Goal: Task Accomplishment & Management: Manage account settings

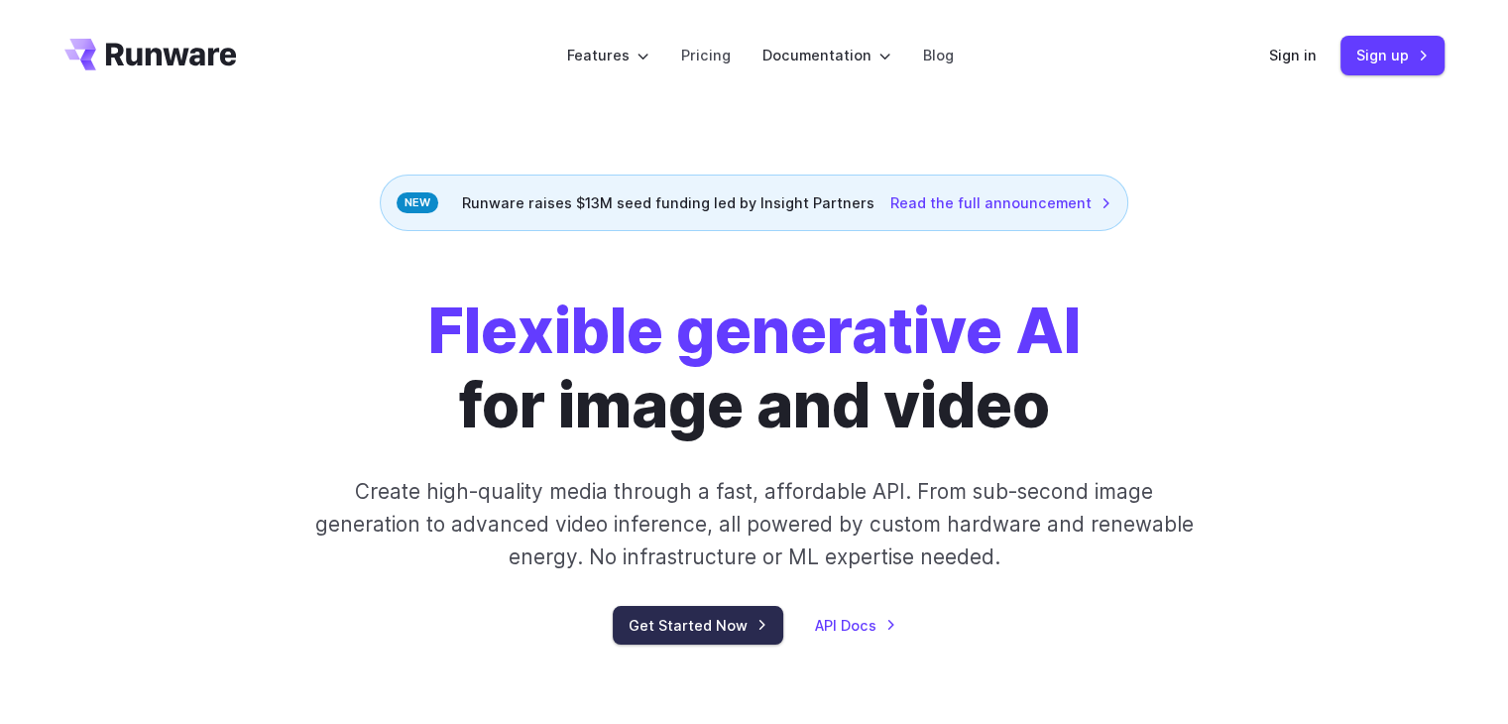
click at [745, 625] on link "Get Started Now" at bounding box center [698, 625] width 171 height 39
click at [1307, 49] on link "Sign in" at bounding box center [1293, 55] width 48 height 23
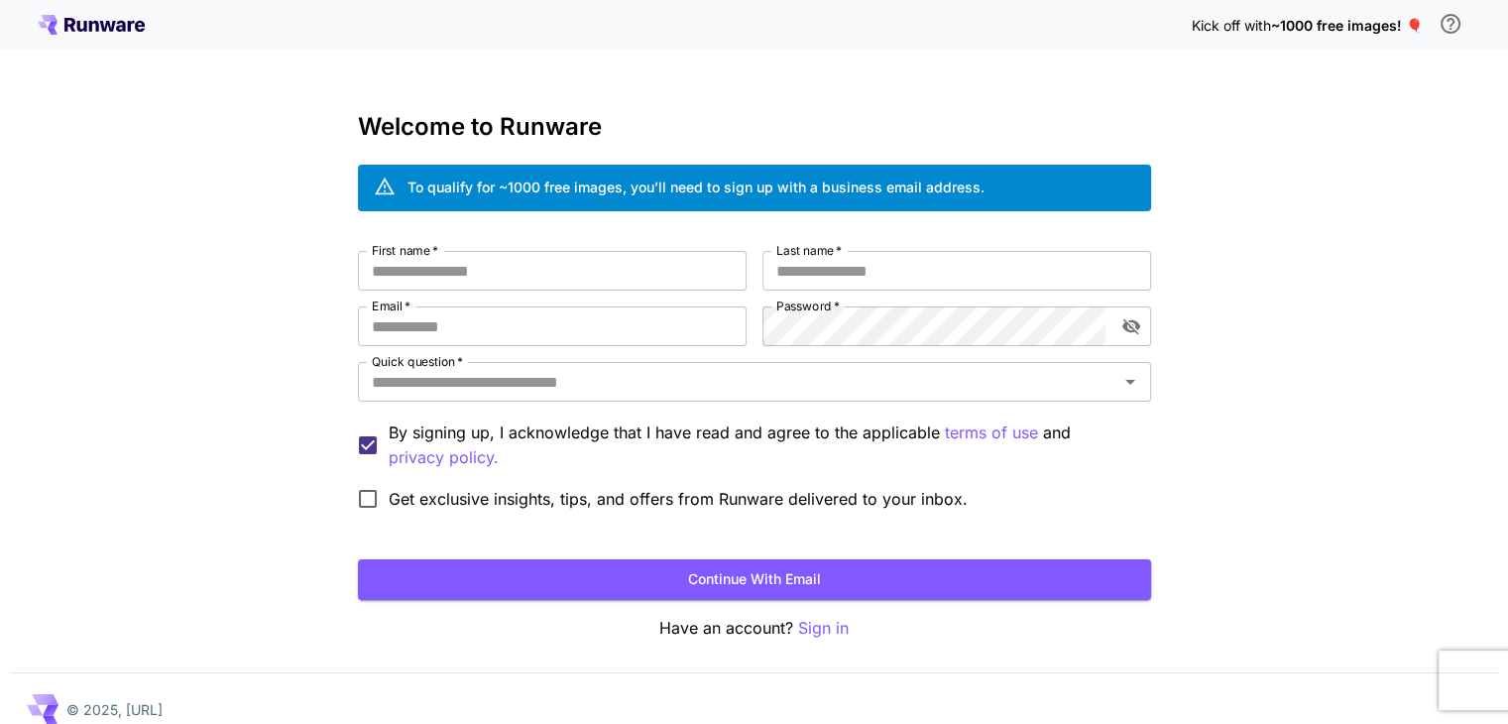
click at [98, 29] on icon at bounding box center [94, 26] width 10 height 11
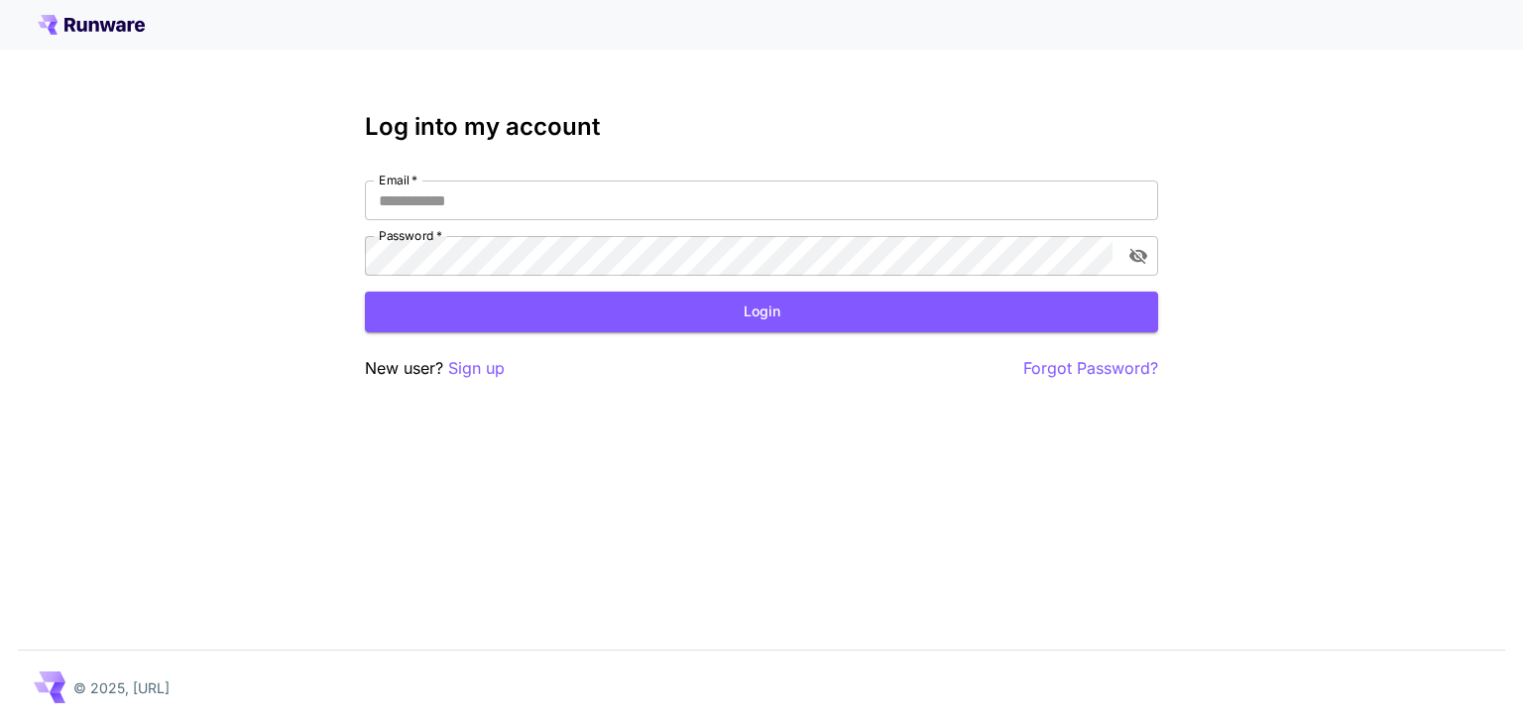
click at [110, 21] on icon at bounding box center [91, 25] width 107 height 20
click at [508, 362] on div "New user? Sign up Forgot Password?" at bounding box center [761, 368] width 793 height 25
click at [495, 366] on p "Sign up" at bounding box center [476, 368] width 57 height 25
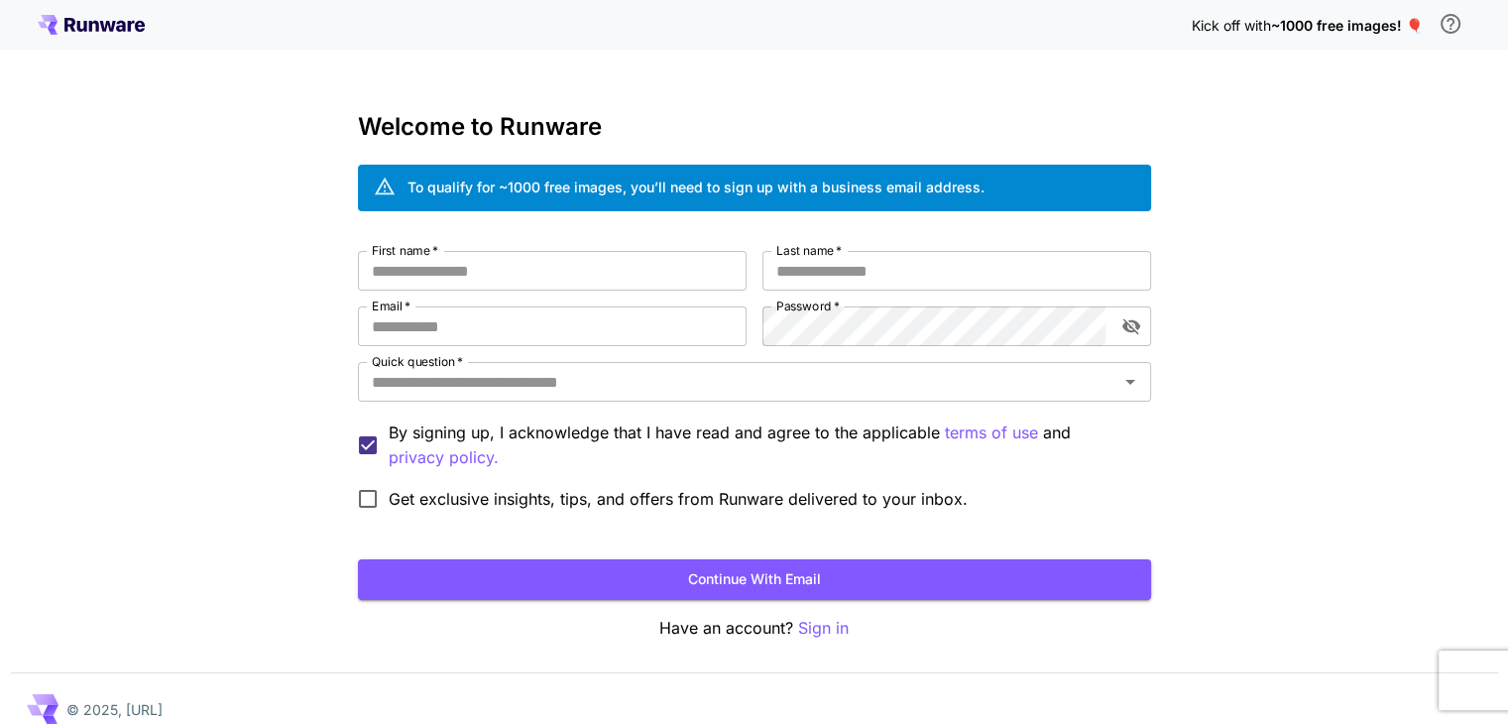
click at [395, 499] on span "Get exclusive insights, tips, and offers from Runware delivered to your inbox." at bounding box center [678, 499] width 579 height 24
click at [533, 270] on input "First name   *" at bounding box center [552, 271] width 389 height 40
type input "*****"
click at [968, 267] on input "Last name   *" at bounding box center [956, 271] width 389 height 40
type input "***"
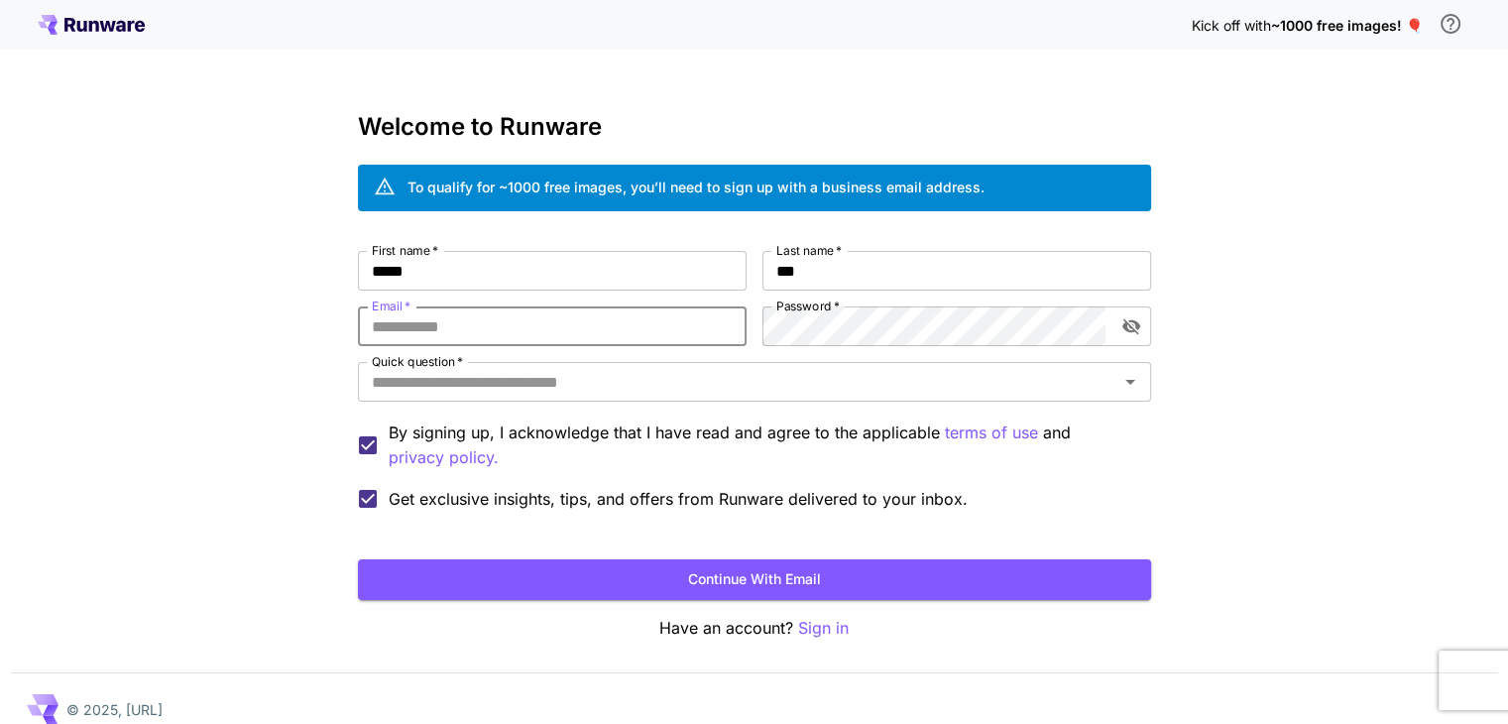
click at [551, 307] on input "Email   *" at bounding box center [552, 326] width 389 height 40
click at [642, 346] on div "**********" at bounding box center [754, 385] width 793 height 269
click at [649, 321] on input "**********" at bounding box center [552, 326] width 389 height 40
type input "**********"
click at [661, 374] on input "Quick question   *" at bounding box center [738, 382] width 749 height 28
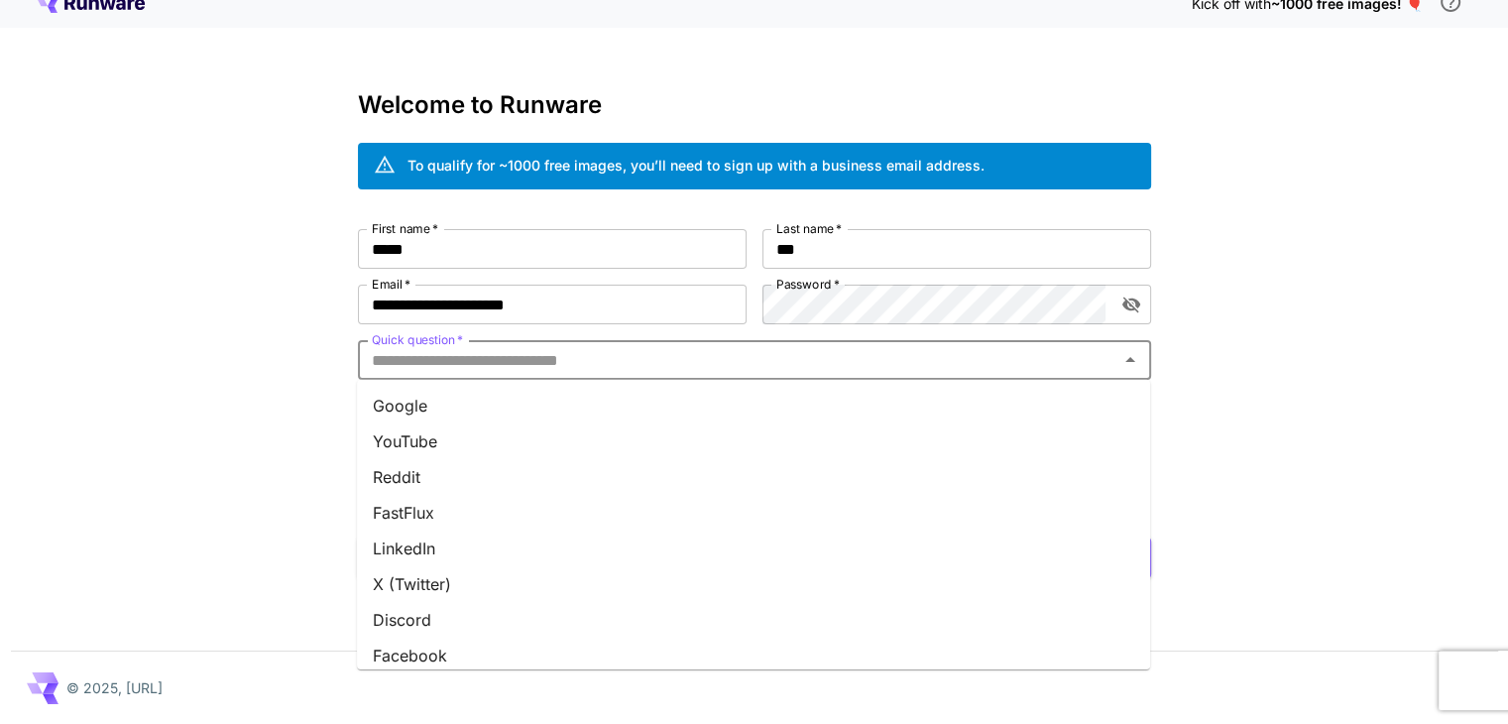
click at [472, 437] on li "YouTube" at bounding box center [753, 441] width 793 height 36
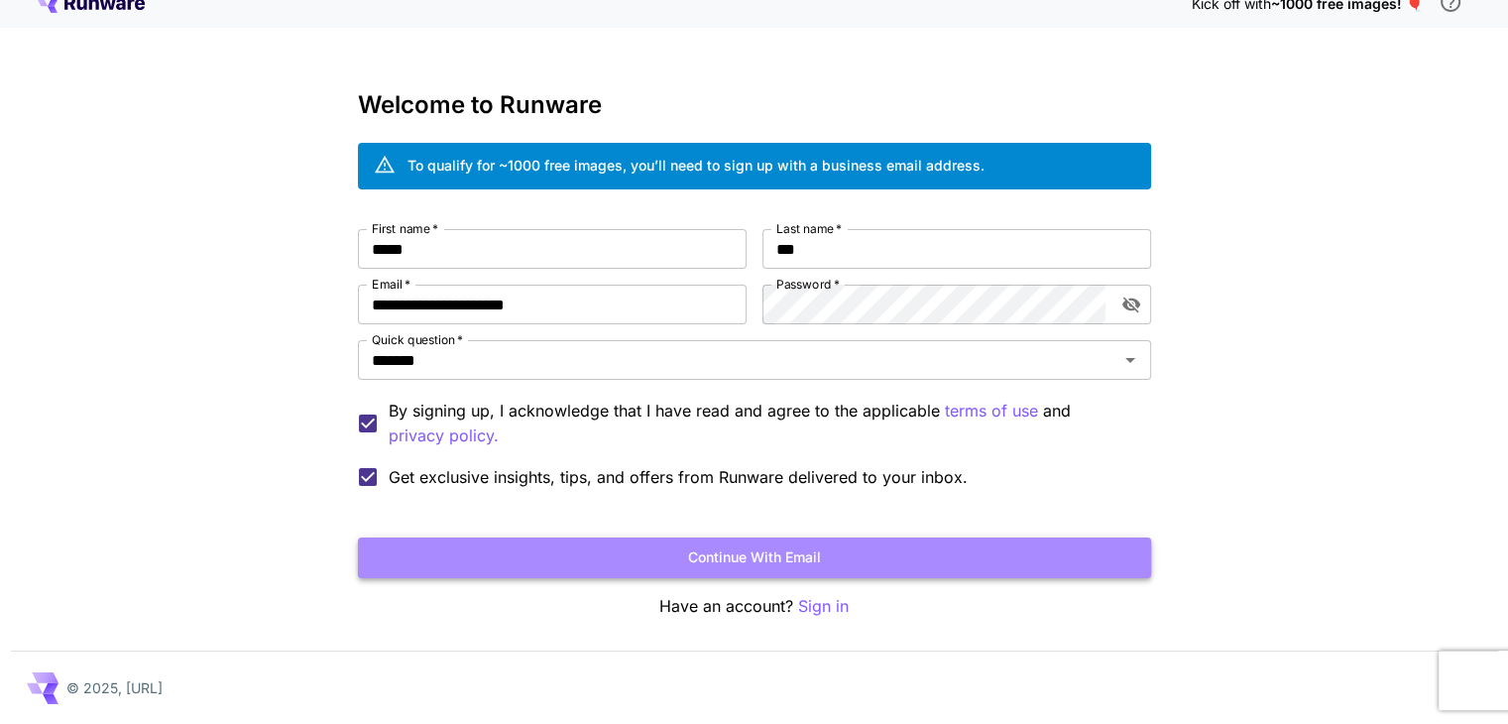
click at [466, 555] on button "Continue with email" at bounding box center [754, 557] width 793 height 41
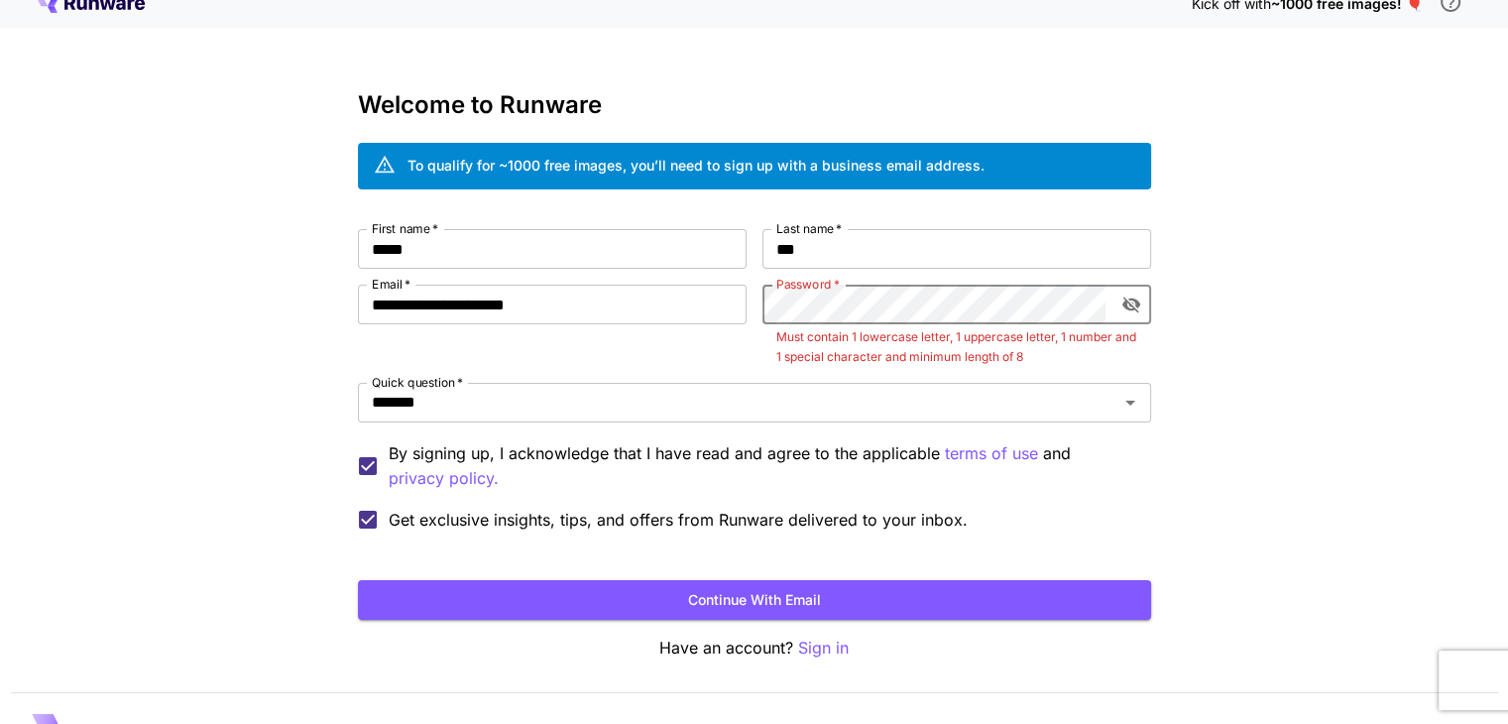
click at [1121, 302] on icon "toggle password visibility" at bounding box center [1131, 304] width 20 height 20
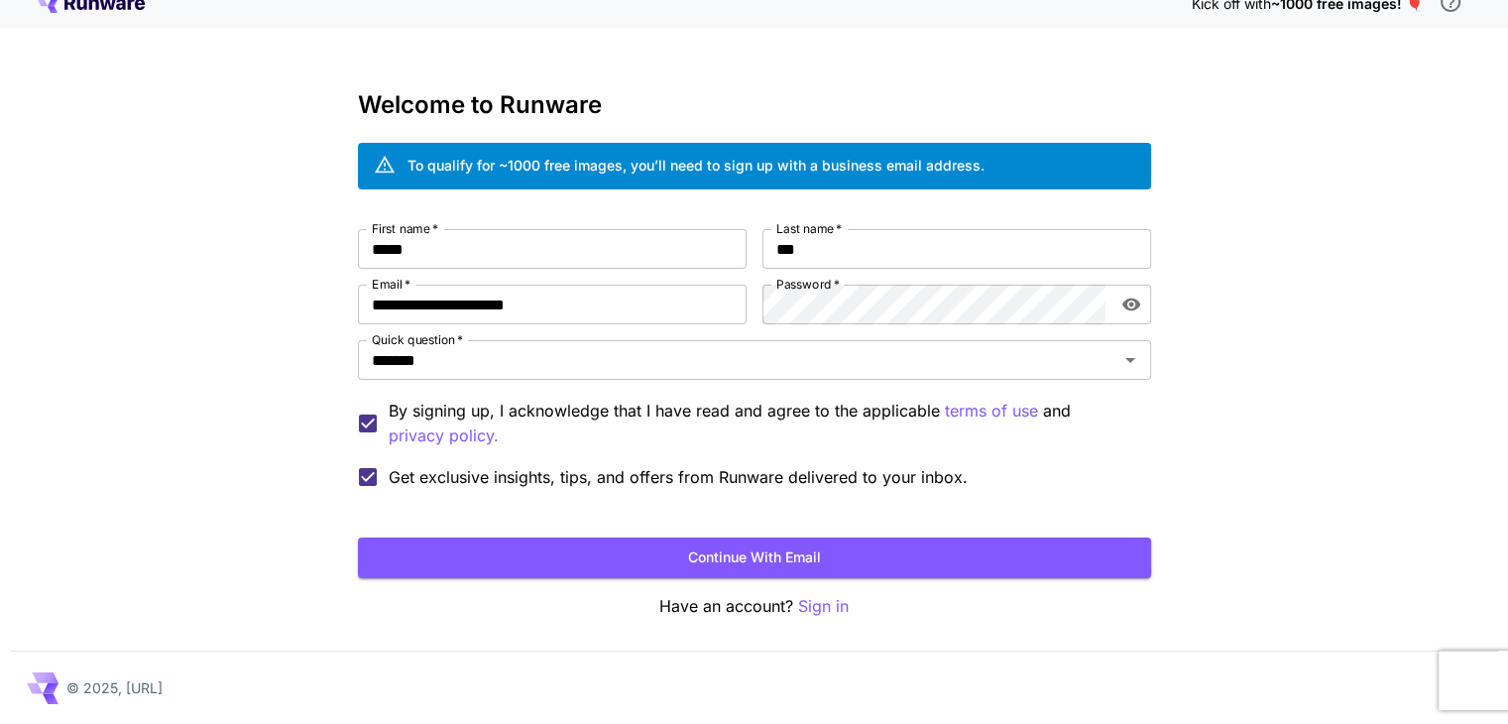
click at [823, 533] on form "**********" at bounding box center [754, 403] width 793 height 349
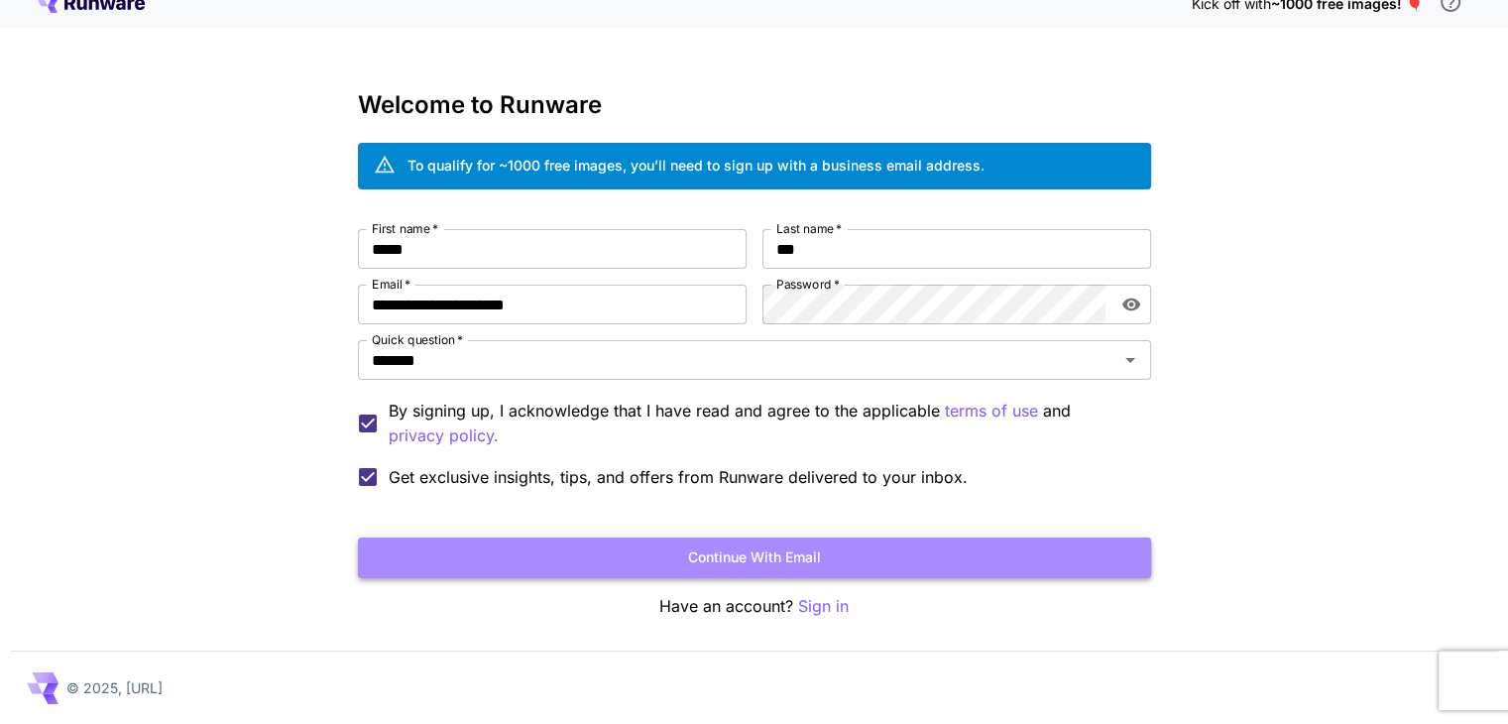
click at [825, 543] on button "Continue with email" at bounding box center [754, 557] width 793 height 41
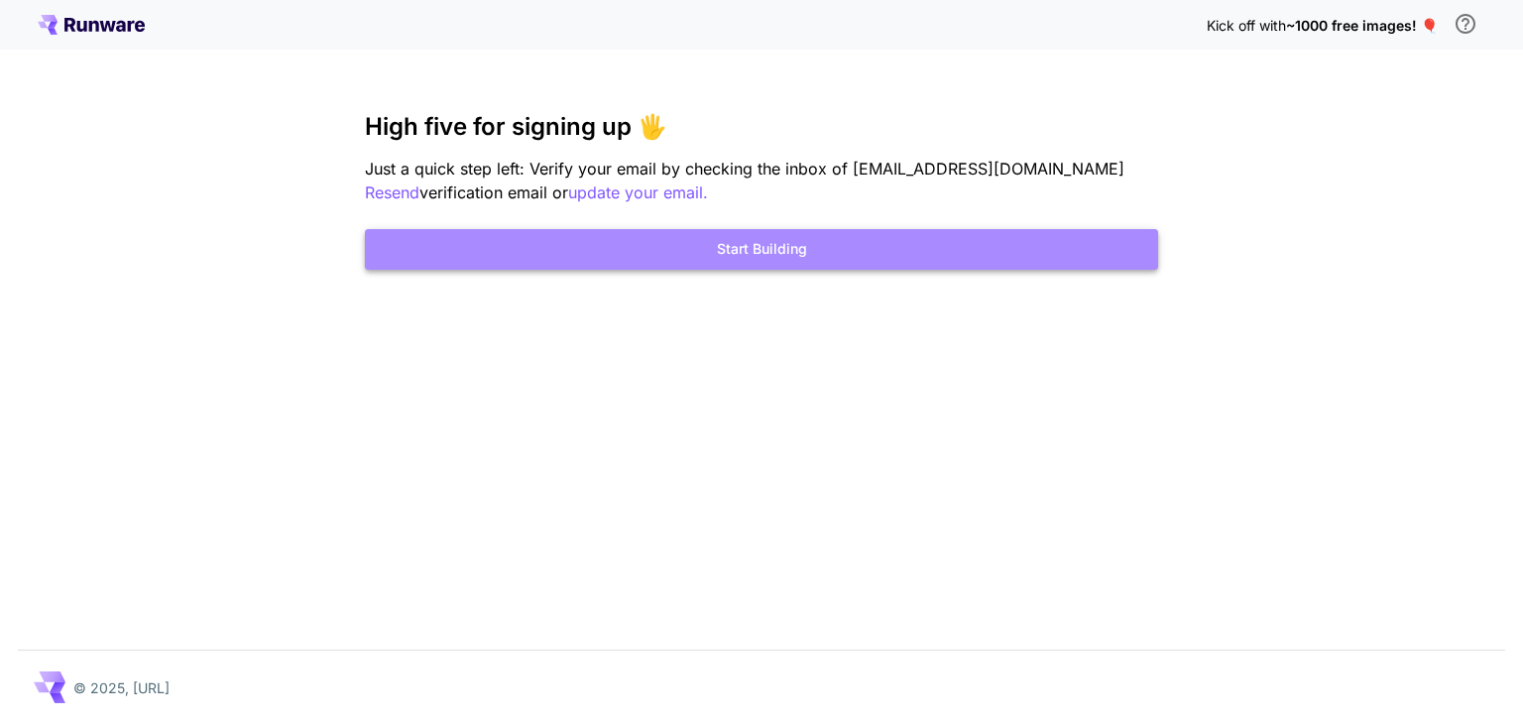
click at [761, 249] on button "Start Building" at bounding box center [761, 249] width 793 height 41
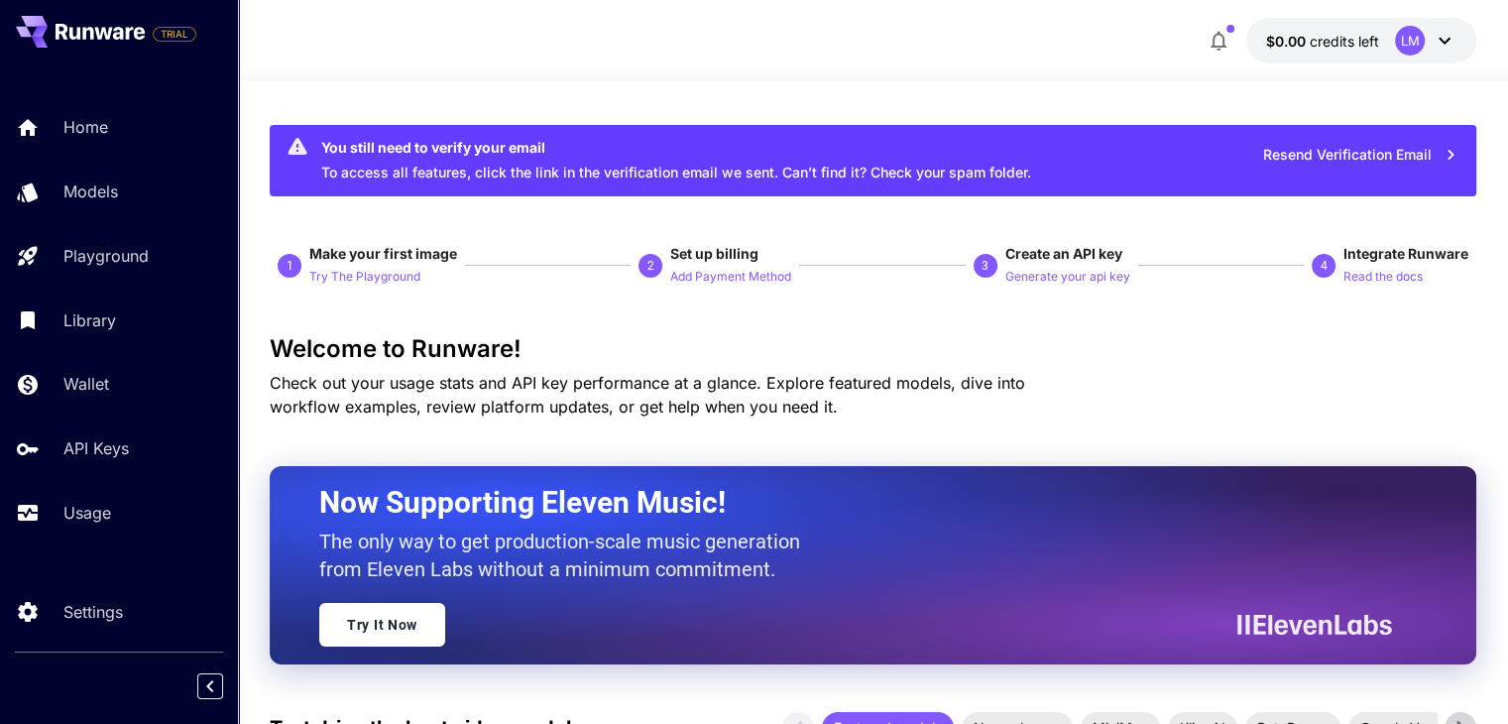
click at [1233, 47] on button "button" at bounding box center [1219, 41] width 40 height 40
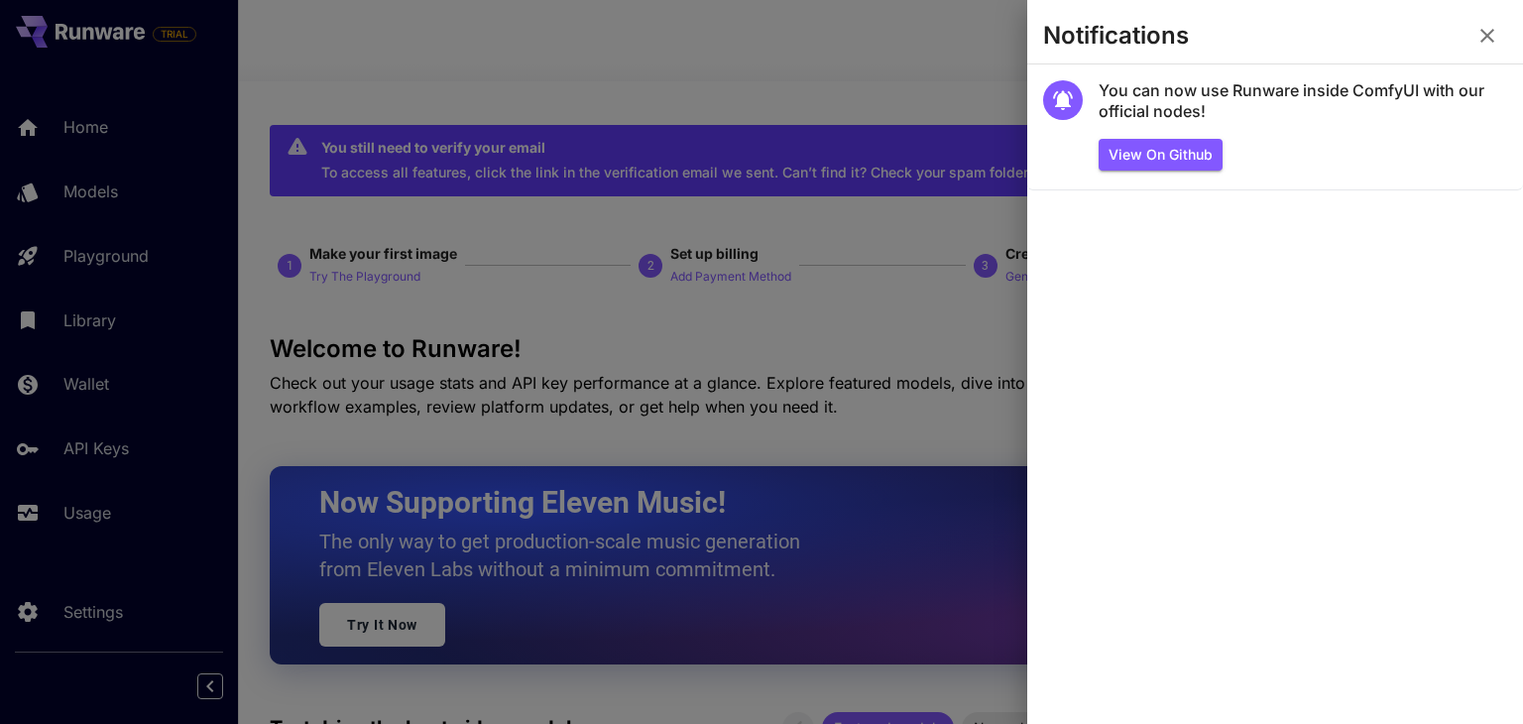
click at [1473, 39] on button "button" at bounding box center [1487, 36] width 40 height 40
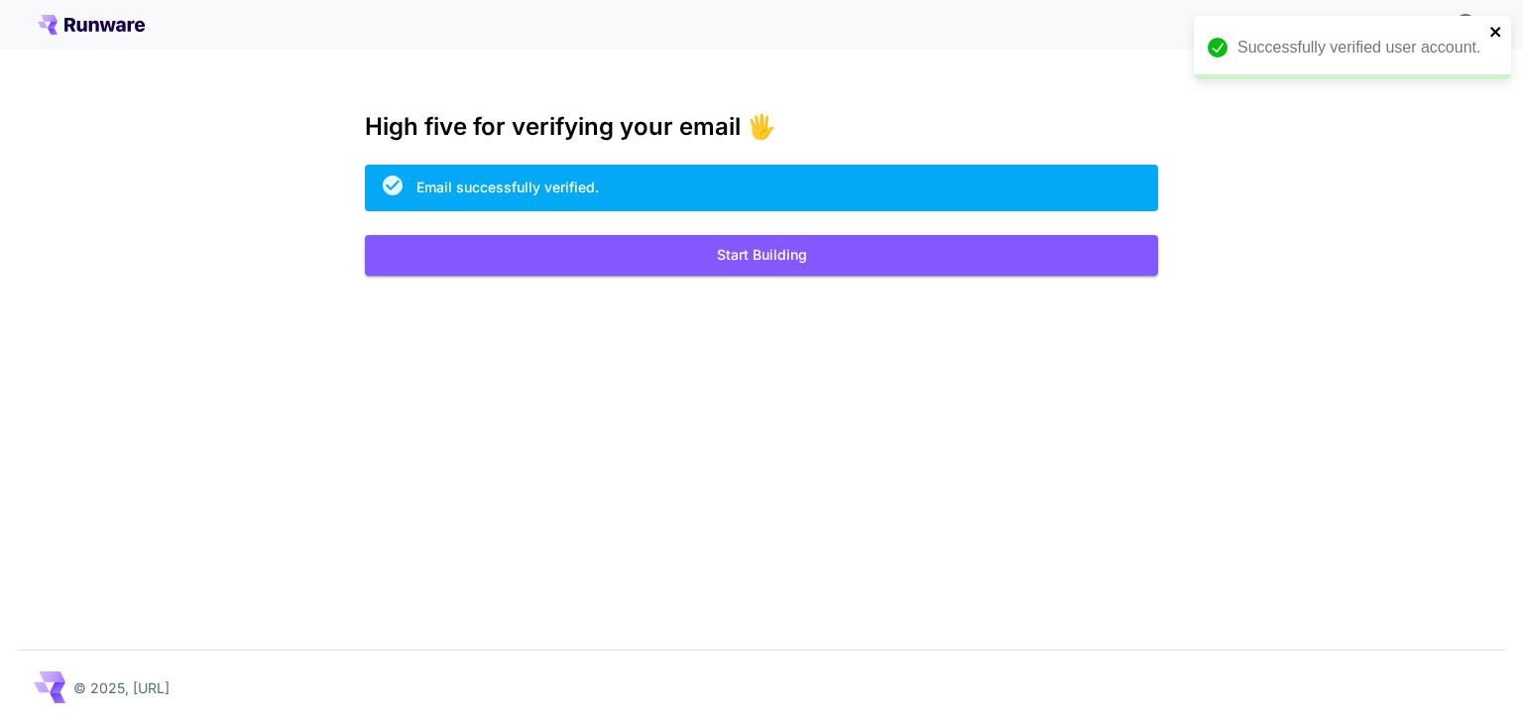
click at [1496, 25] on icon "close" at bounding box center [1496, 32] width 14 height 16
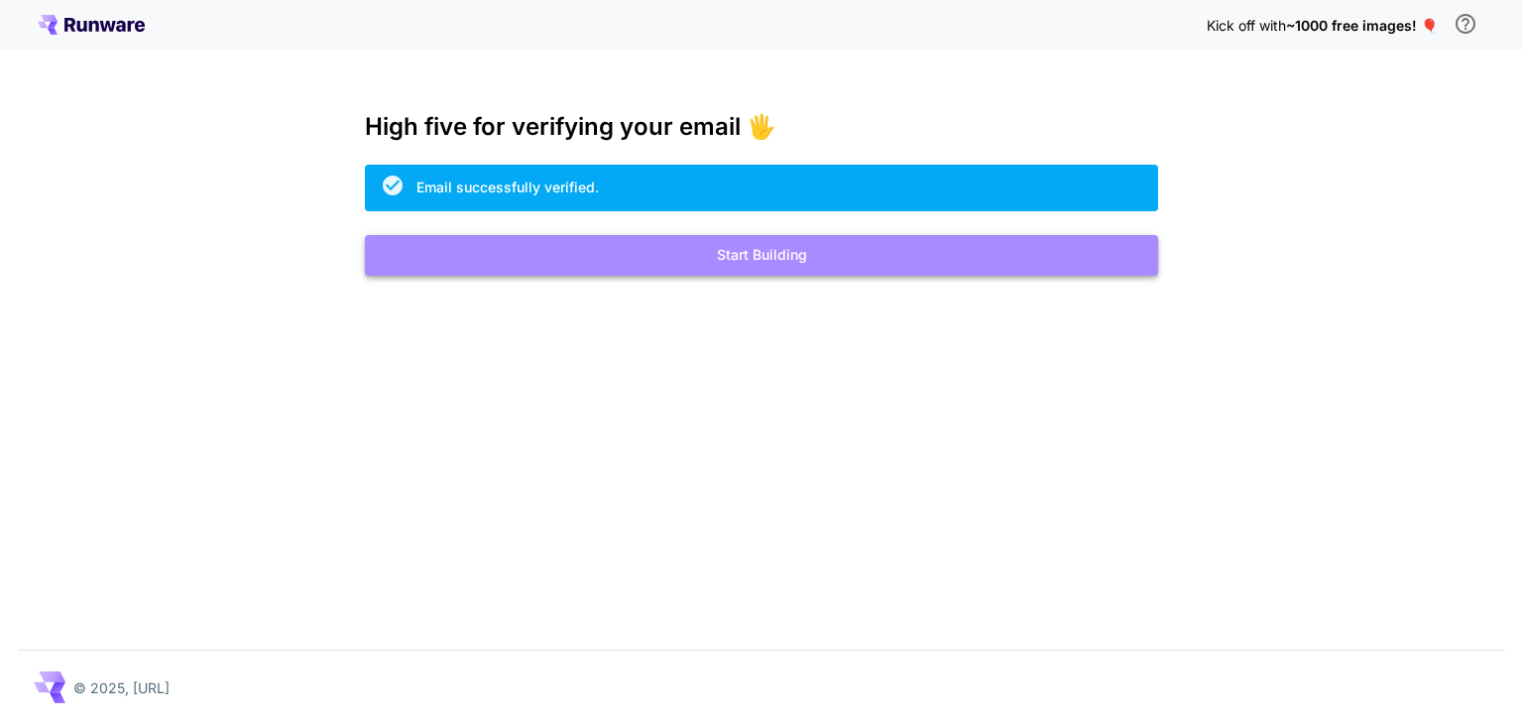
click at [1078, 273] on button "Start Building" at bounding box center [761, 255] width 793 height 41
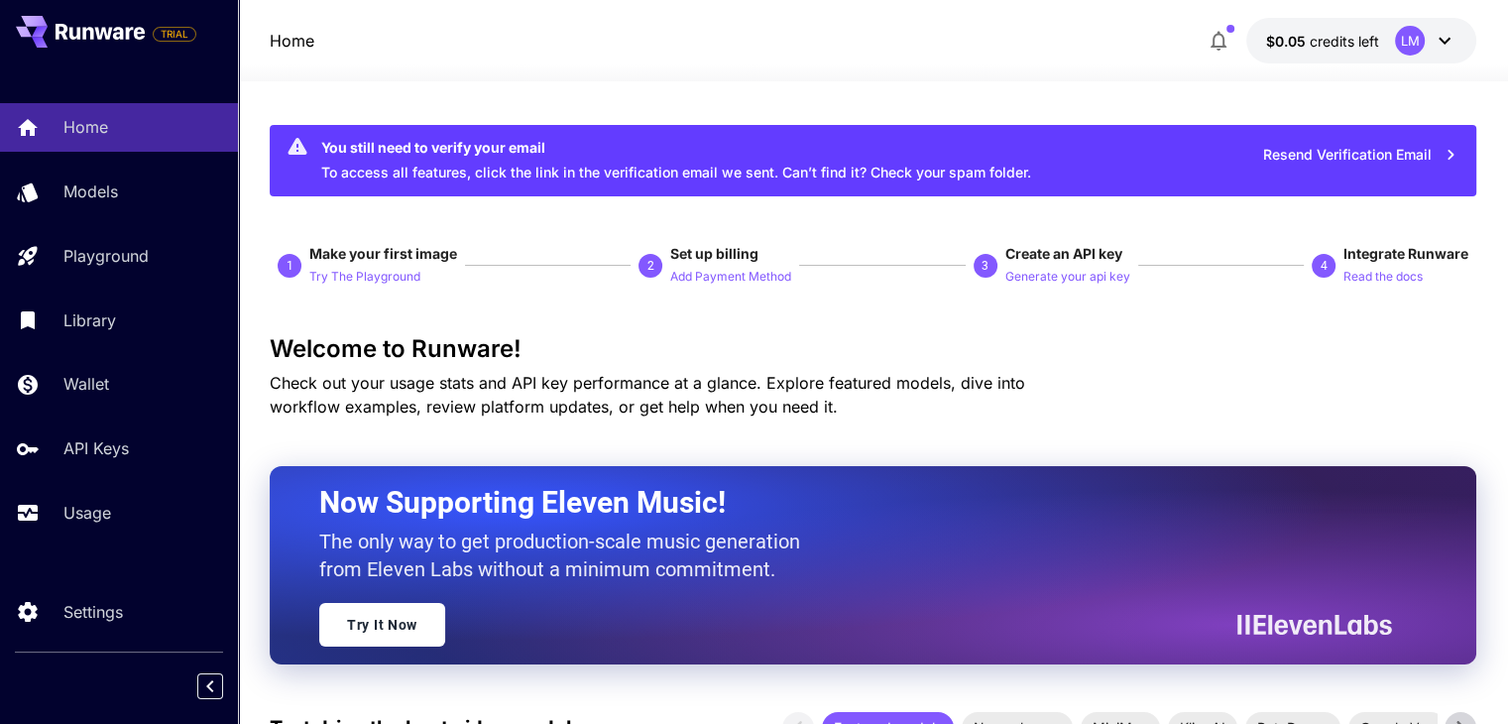
click at [1446, 39] on icon at bounding box center [1445, 41] width 24 height 24
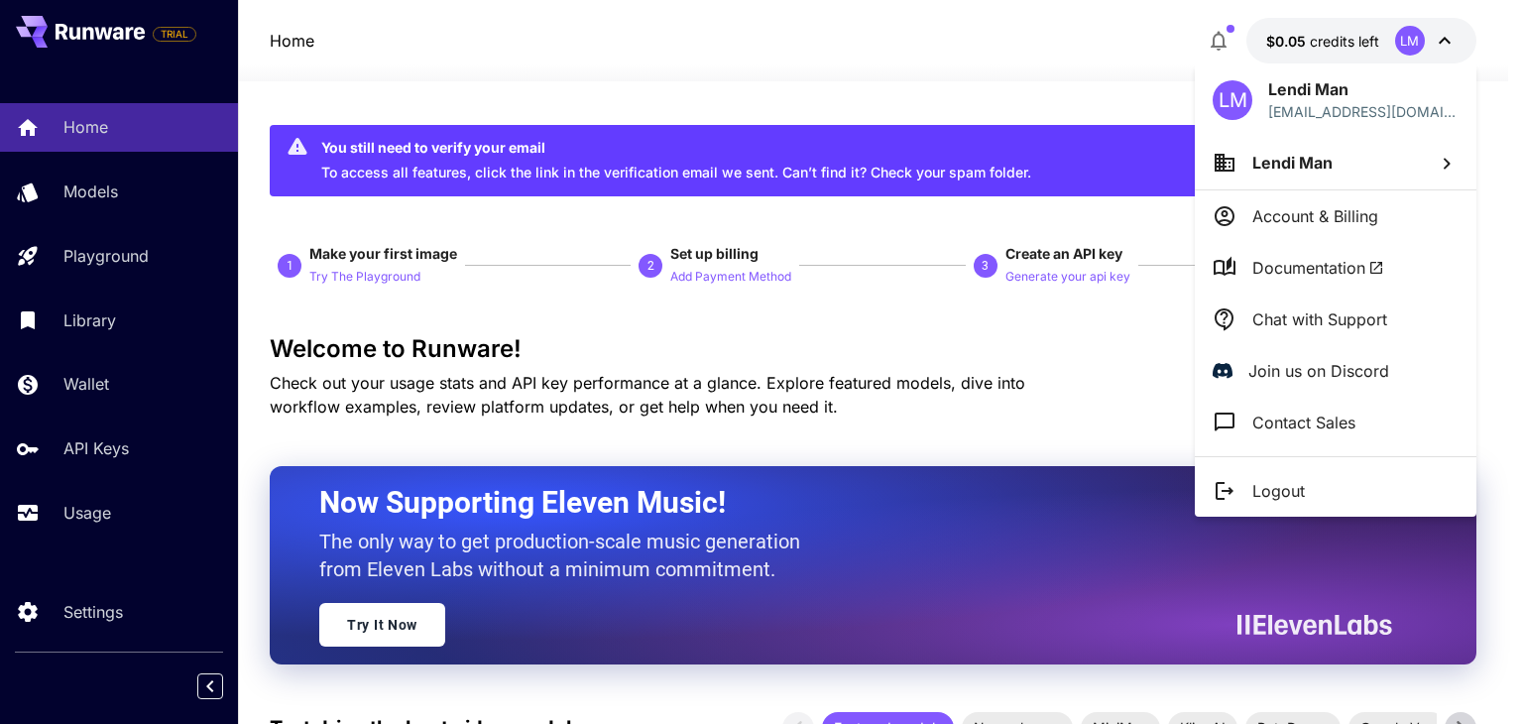
click at [1443, 45] on div at bounding box center [761, 362] width 1523 height 724
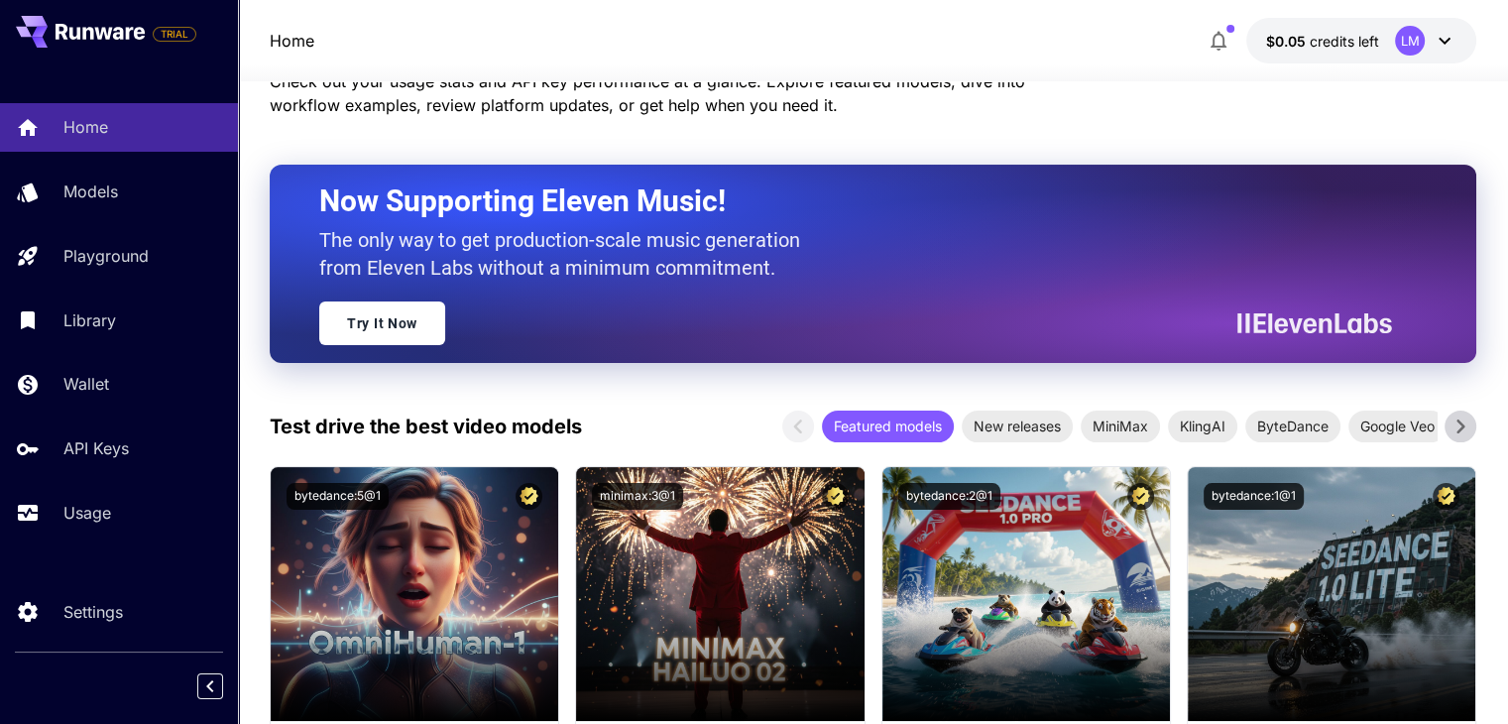
scroll to position [397, 0]
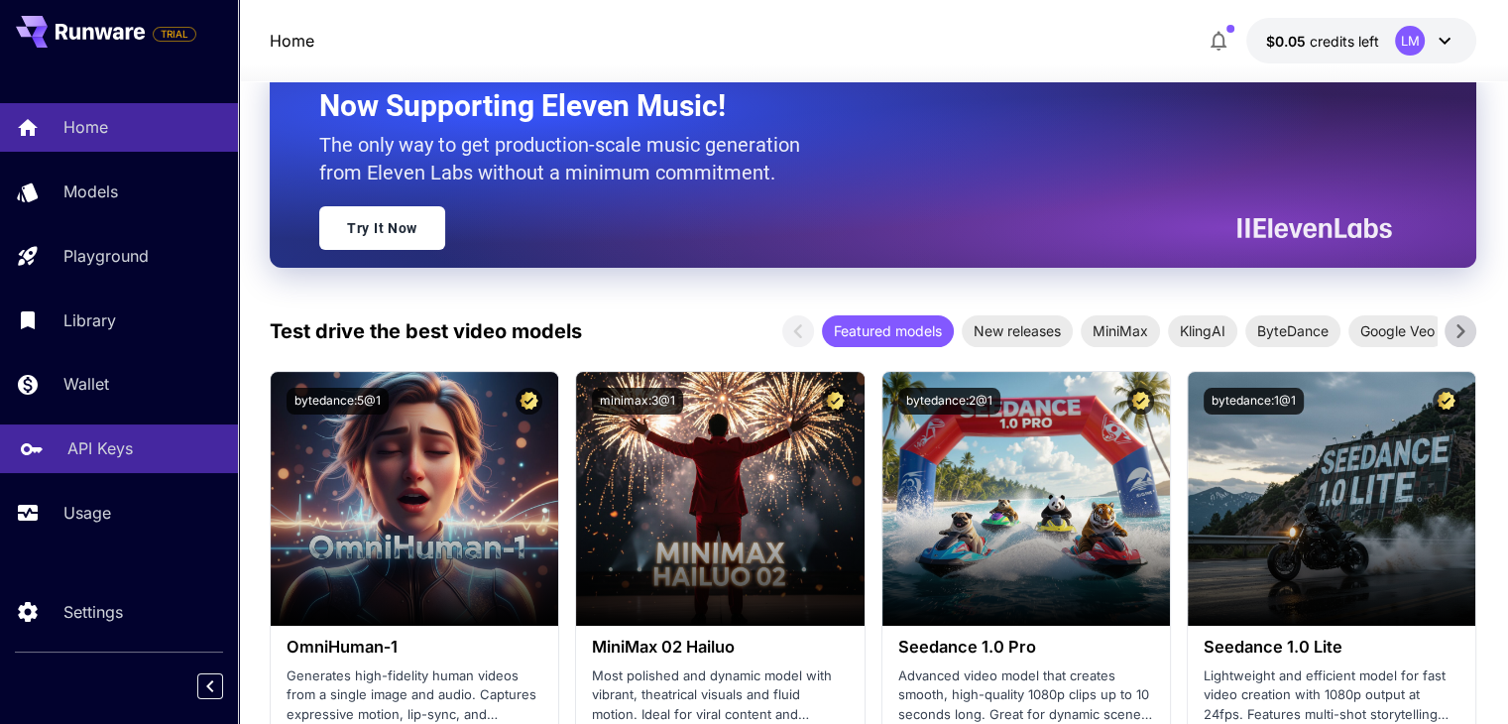
click at [95, 448] on p "API Keys" at bounding box center [99, 448] width 65 height 24
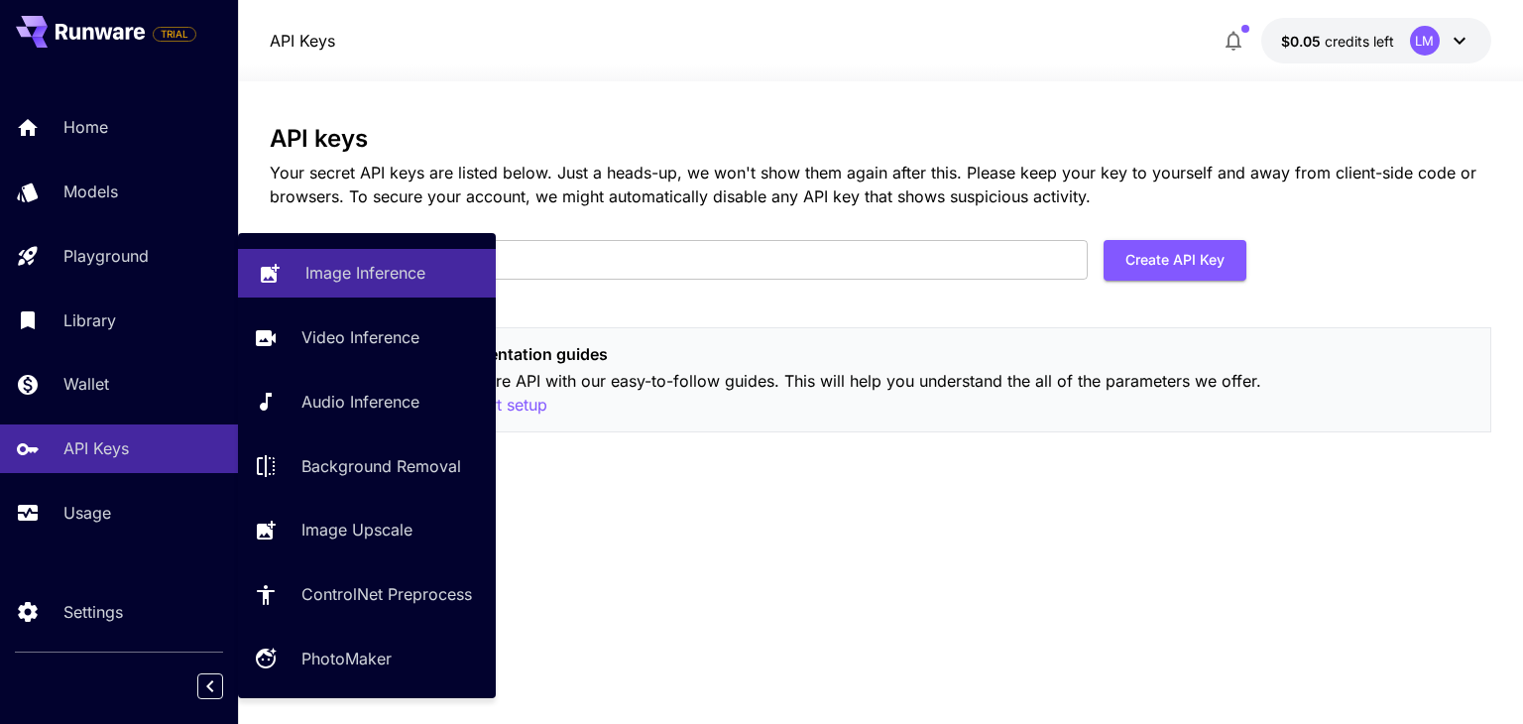
click at [260, 266] on icon at bounding box center [270, 271] width 24 height 24
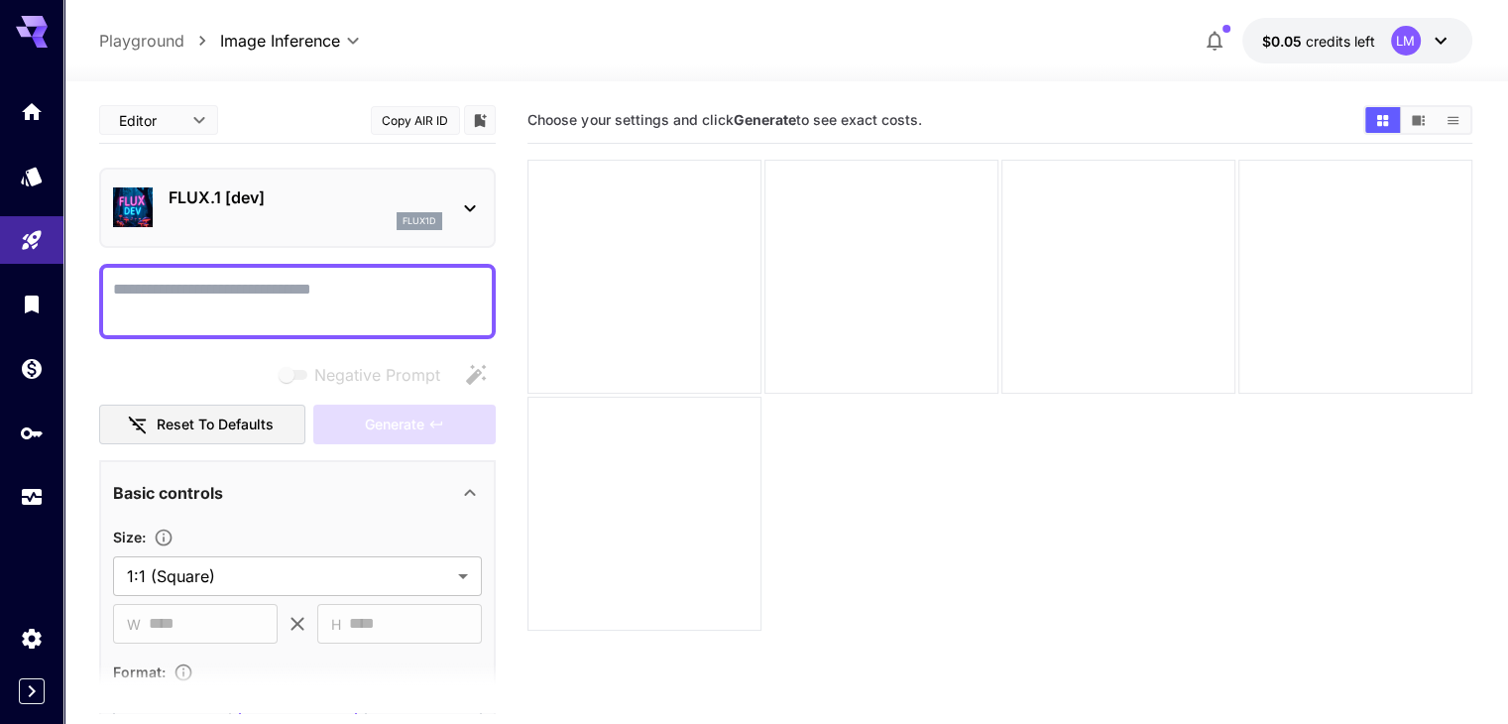
click at [472, 196] on icon at bounding box center [470, 208] width 24 height 24
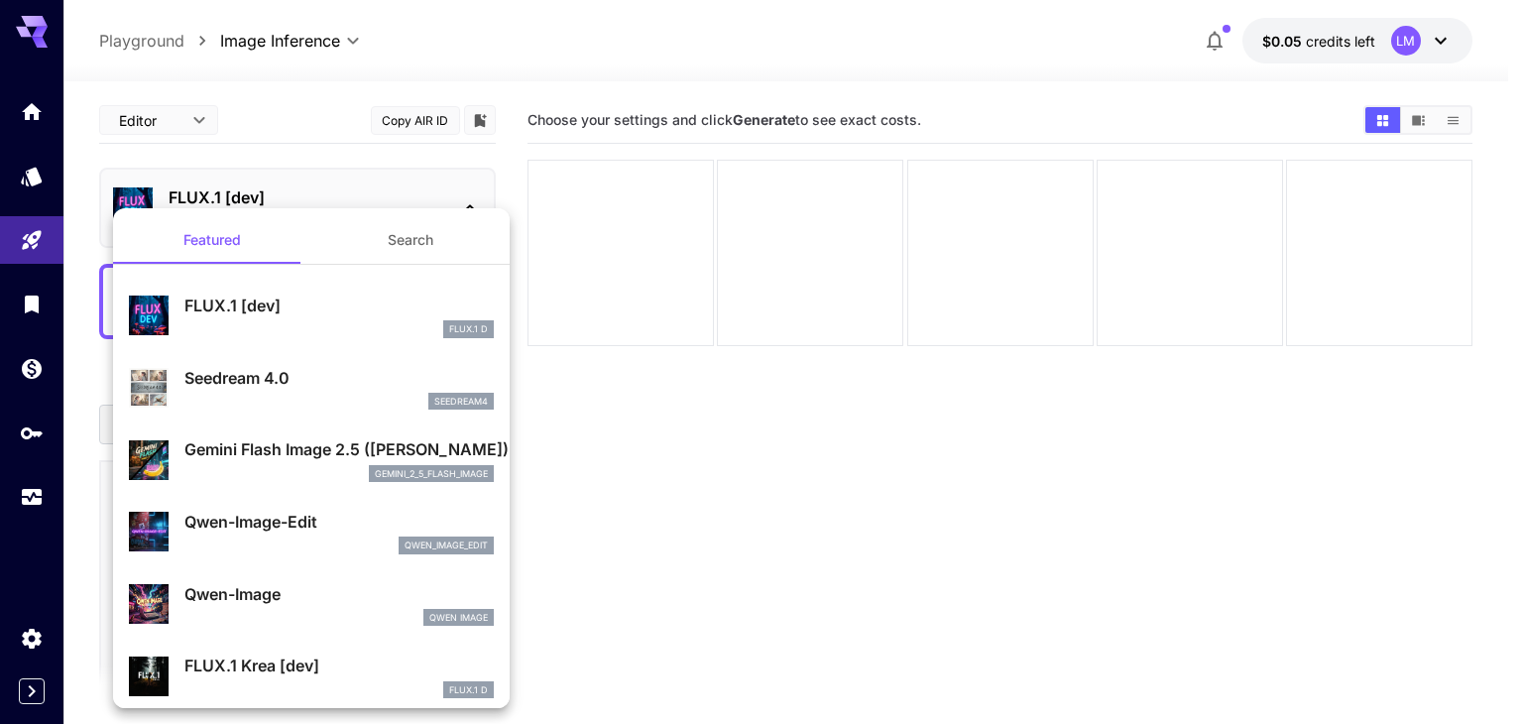
click at [389, 235] on button "Search" at bounding box center [410, 240] width 198 height 48
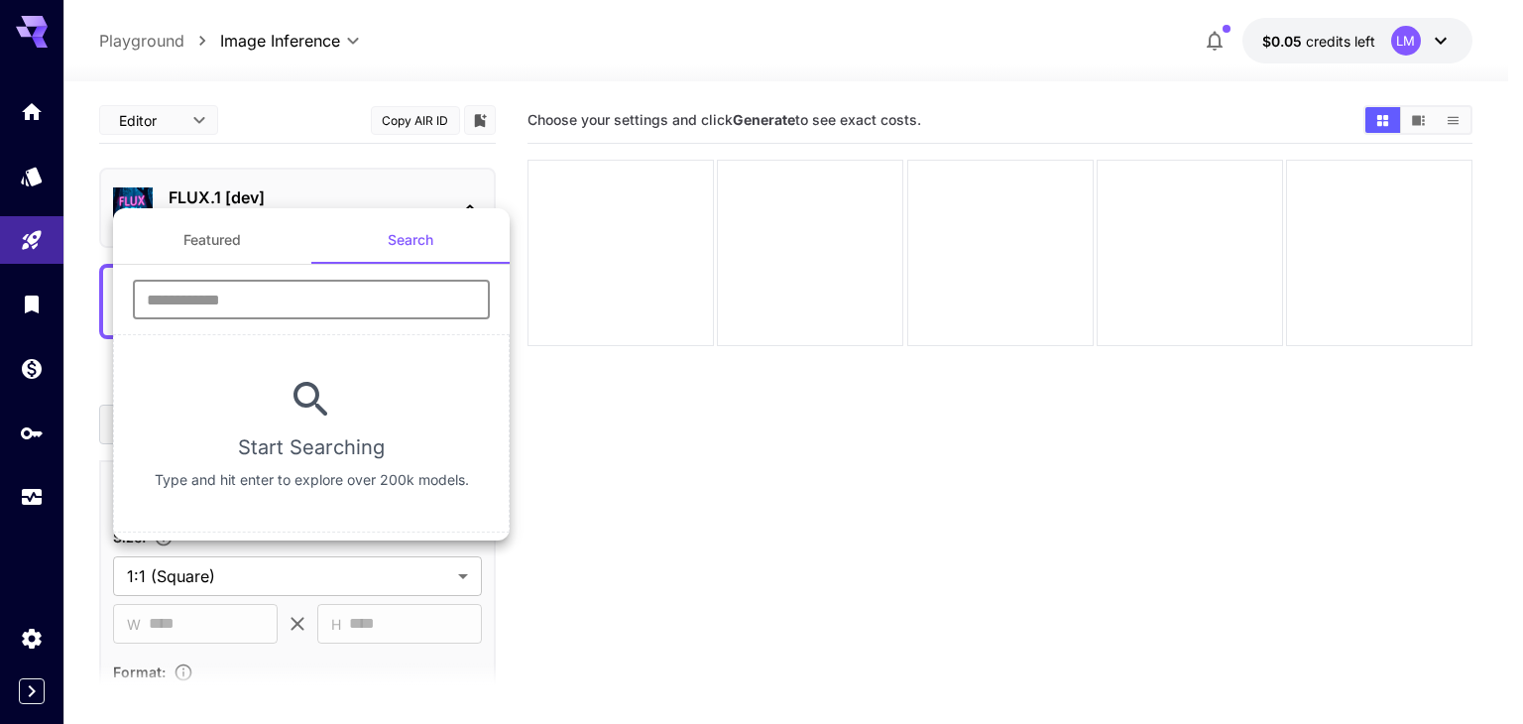
click at [242, 306] on input "text" at bounding box center [311, 300] width 357 height 40
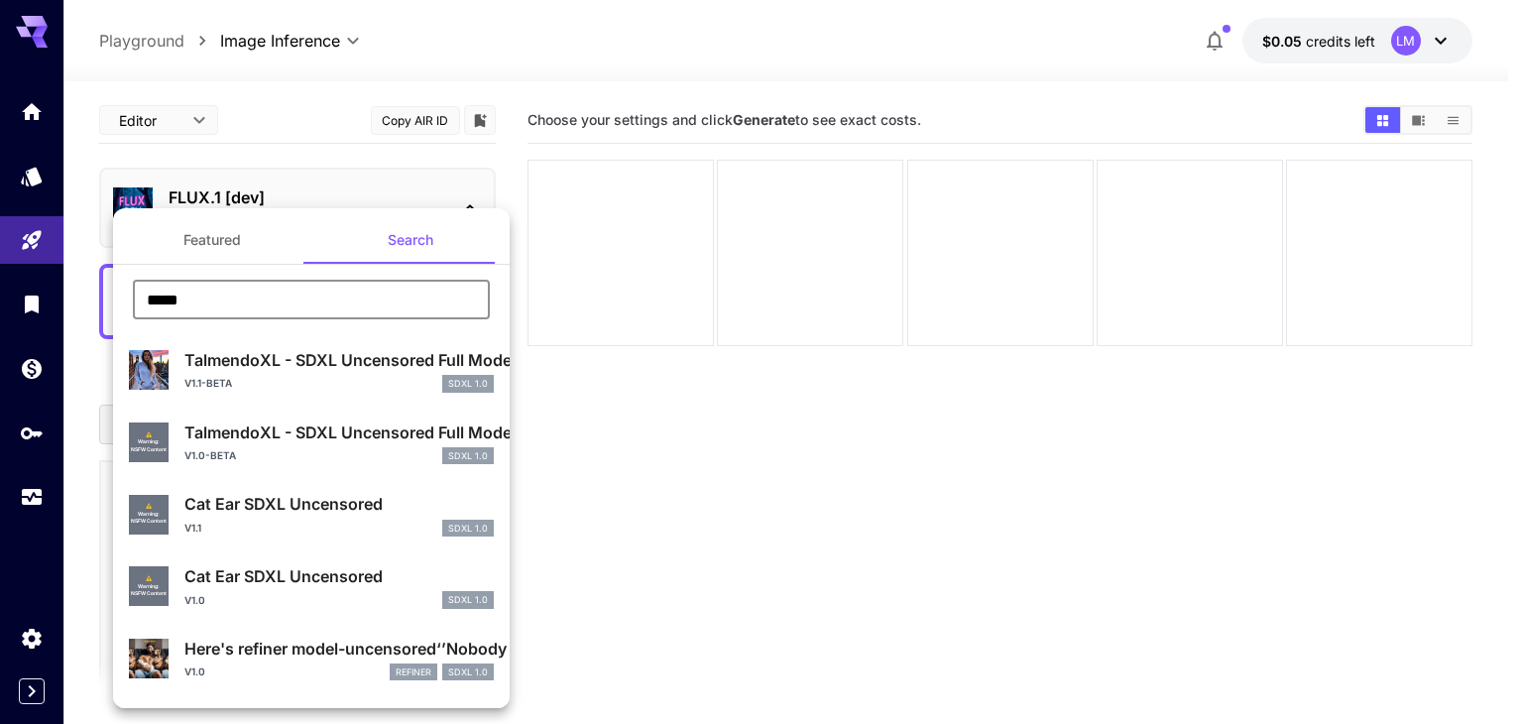
type input "*****"
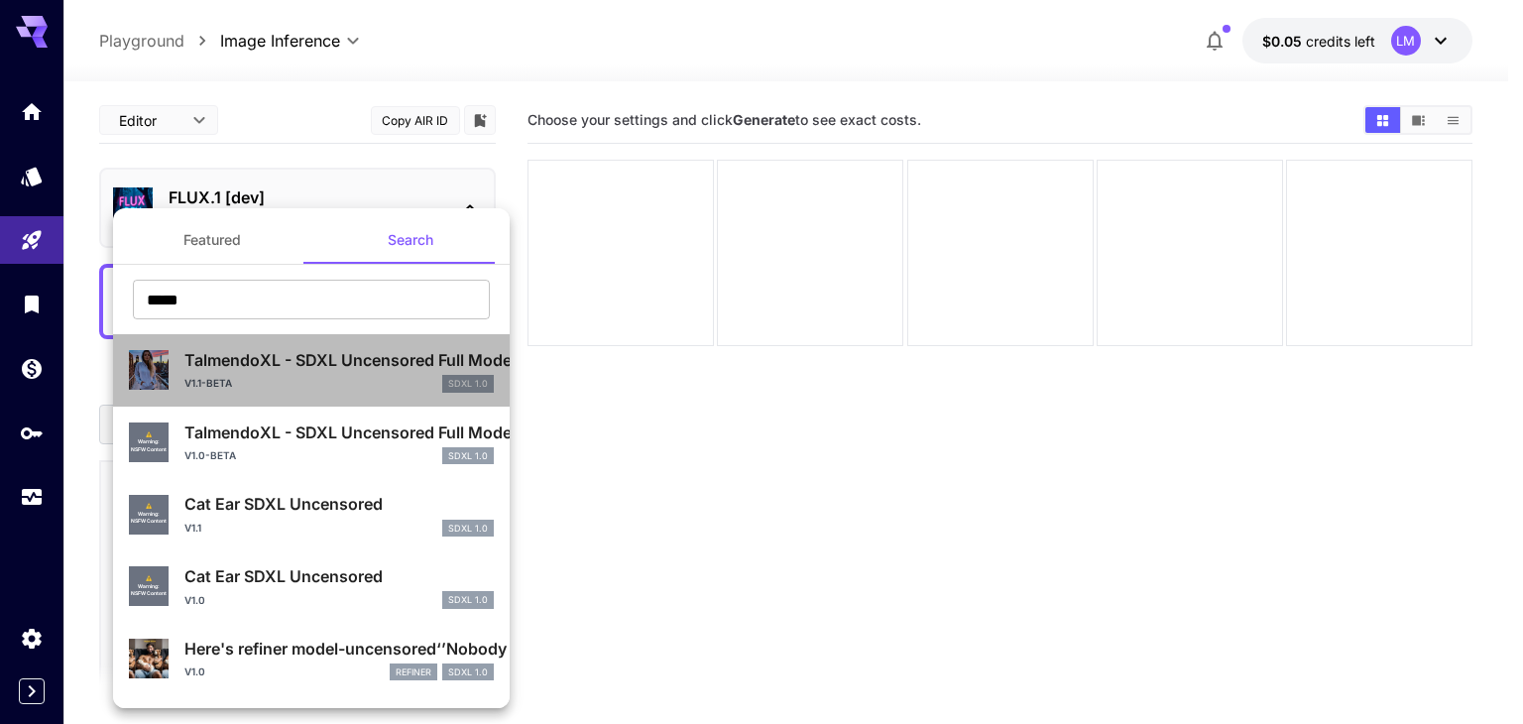
drag, startPoint x: 316, startPoint y: 362, endPoint x: 687, endPoint y: 449, distance: 380.9
click at [317, 360] on p "TalmendoXL - SDXL Uncensored Full Model" at bounding box center [338, 360] width 309 height 24
type input "**"
type input "***"
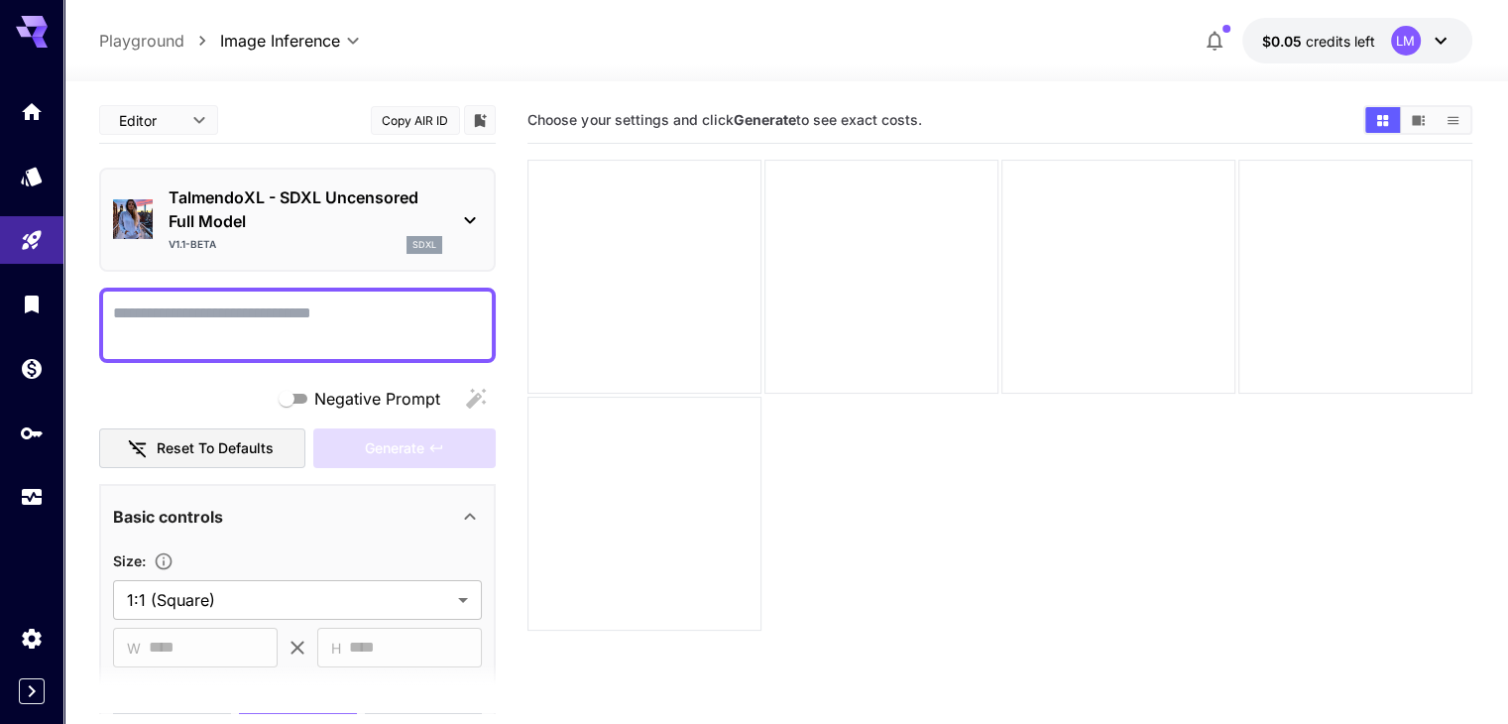
click at [355, 307] on textarea "Negative Prompt" at bounding box center [297, 325] width 369 height 48
click at [203, 110] on body "**********" at bounding box center [761, 440] width 1523 height 880
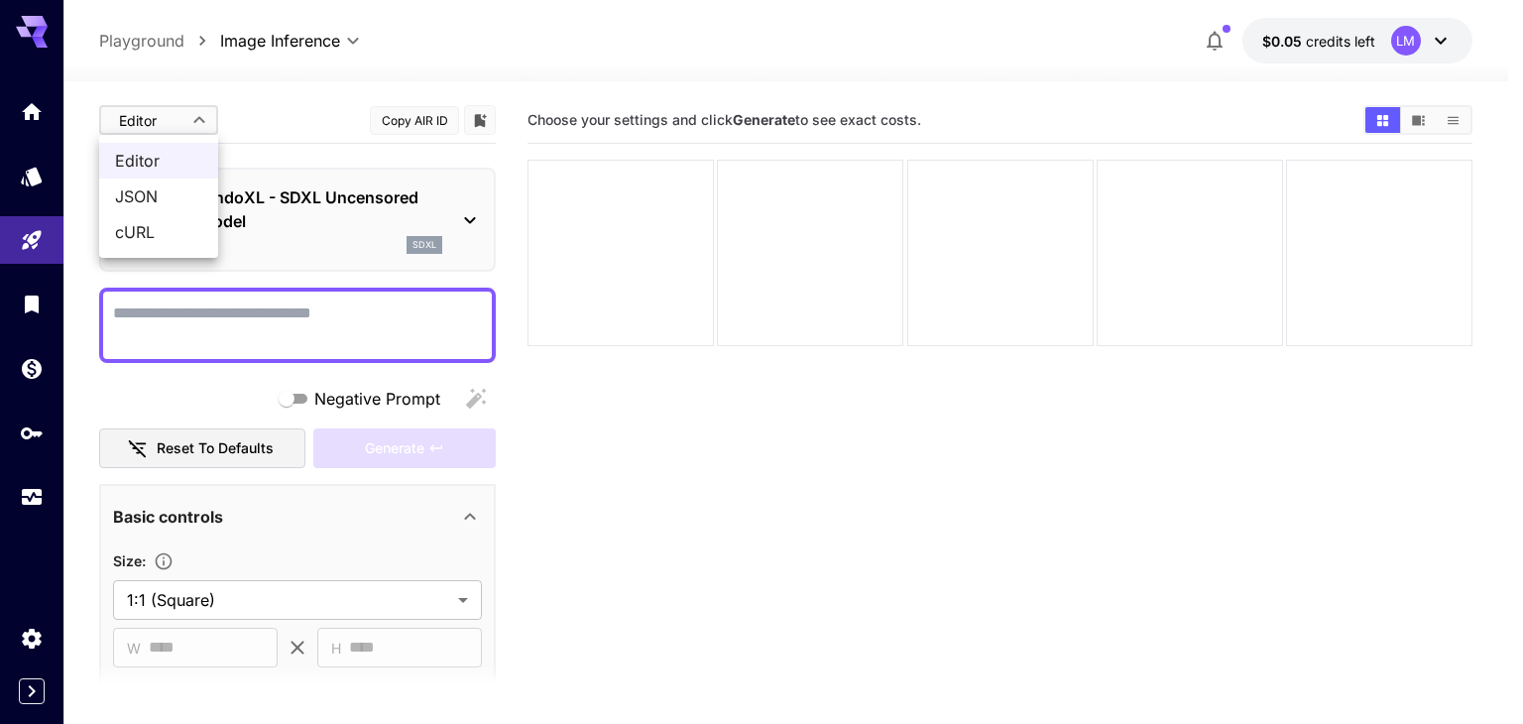
click at [197, 111] on div at bounding box center [761, 362] width 1523 height 724
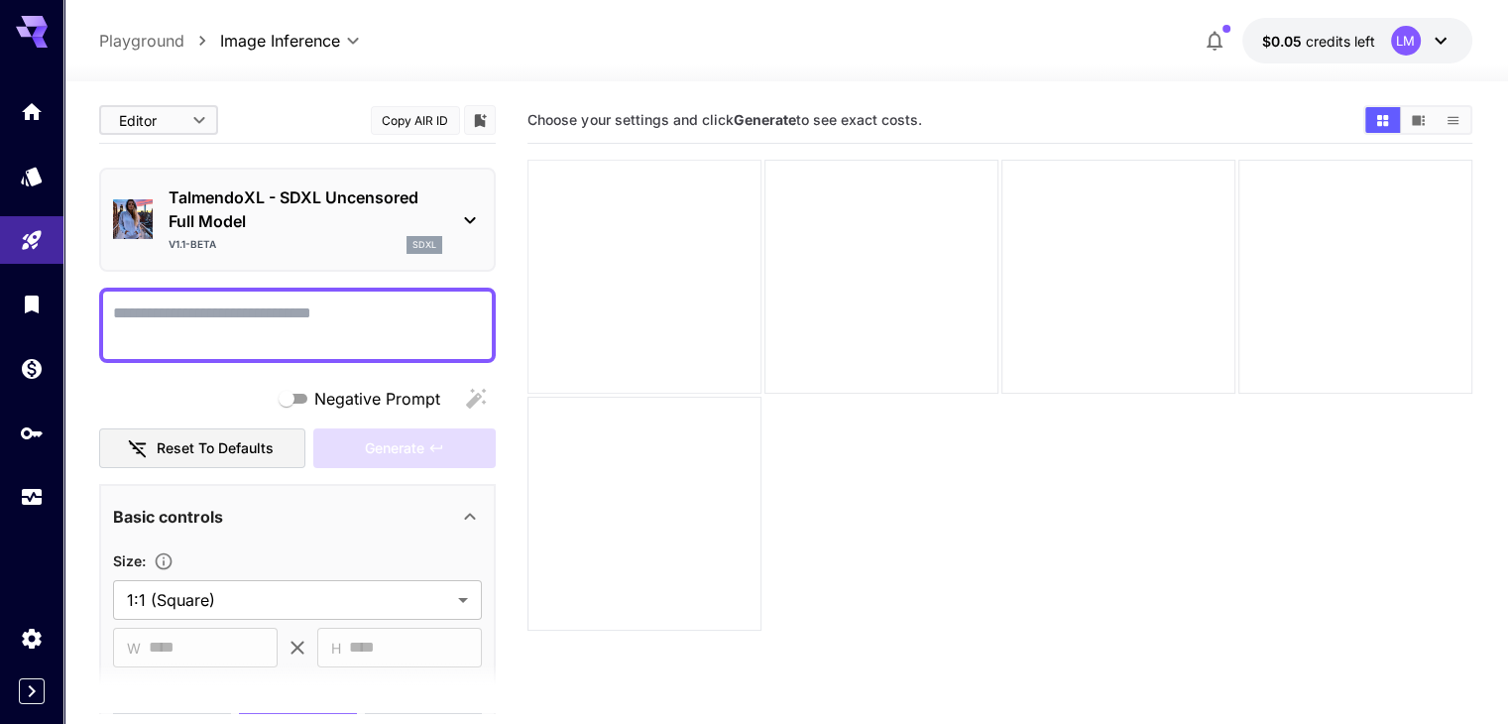
click at [642, 248] on div at bounding box center [644, 277] width 234 height 234
click at [884, 277] on div at bounding box center [881, 277] width 234 height 234
click at [1028, 279] on div at bounding box center [1118, 277] width 234 height 234
drag, startPoint x: 1263, startPoint y: 279, endPoint x: 1295, endPoint y: 266, distance: 34.2
click at [1265, 279] on div at bounding box center [1355, 277] width 234 height 234
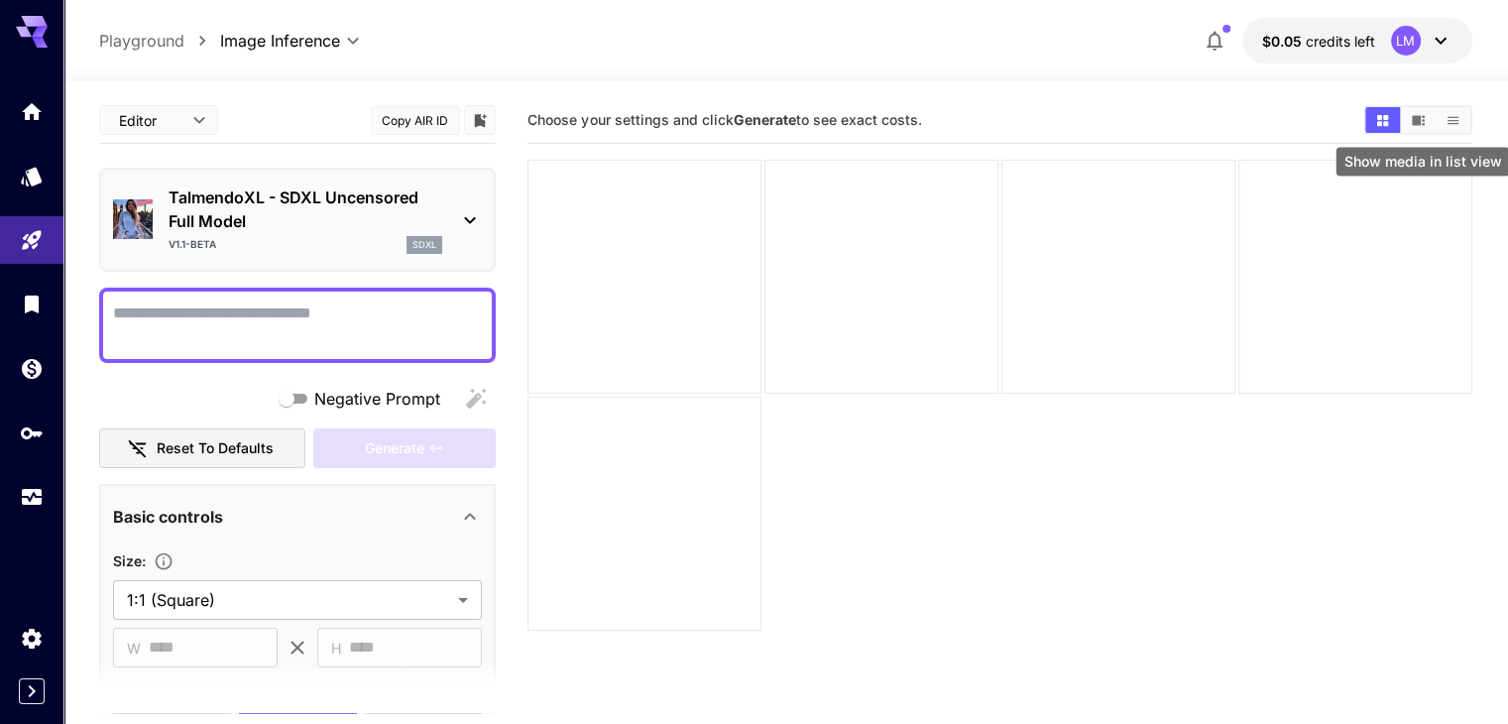
click at [1448, 108] on button "Show media in list view" at bounding box center [1453, 120] width 35 height 26
drag, startPoint x: 1424, startPoint y: 119, endPoint x: 1415, endPoint y: 112, distance: 11.3
click at [1424, 118] on icon "Show media in video view" at bounding box center [1418, 120] width 15 height 15
click at [1386, 119] on icon "Show media in grid view" at bounding box center [1381, 119] width 11 height 11
click at [1412, 120] on icon "Show media in video view" at bounding box center [1418, 120] width 15 height 15
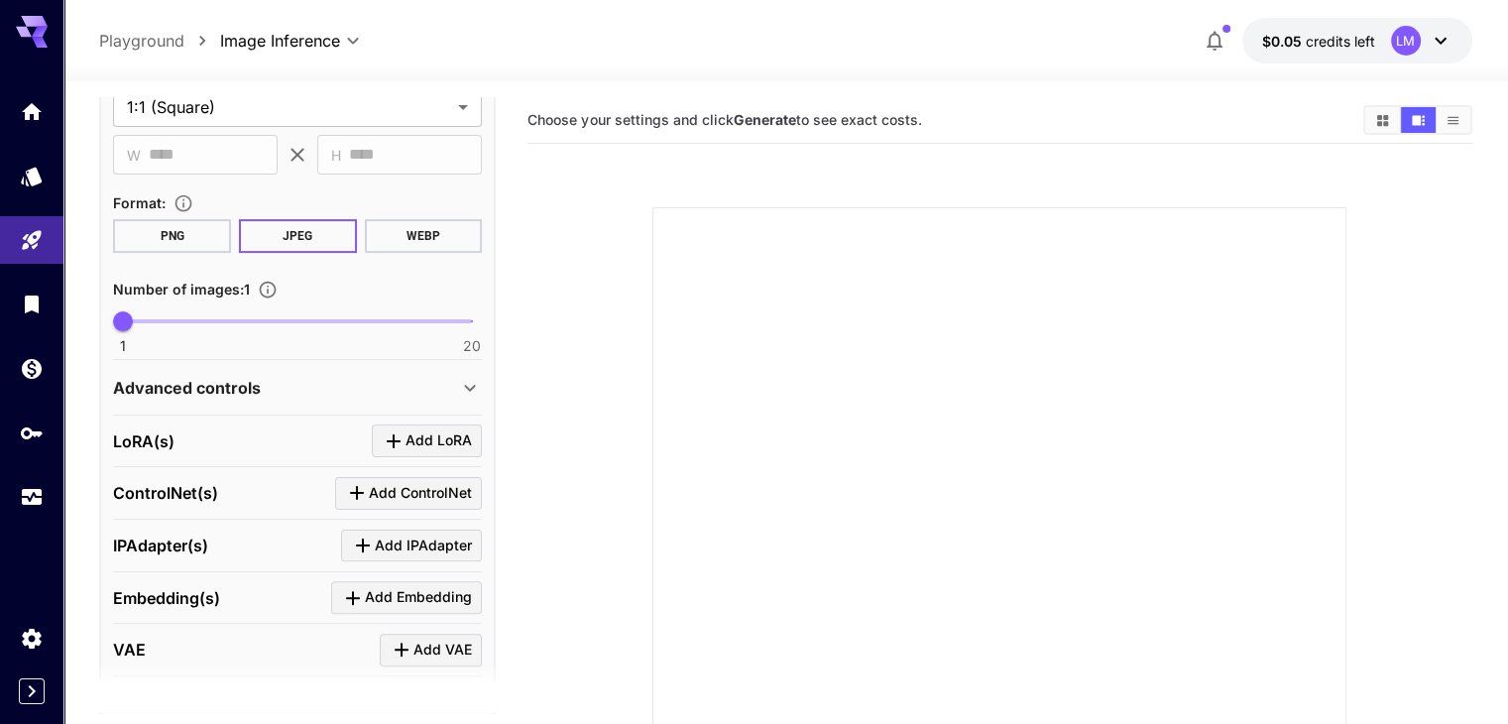
scroll to position [496, 0]
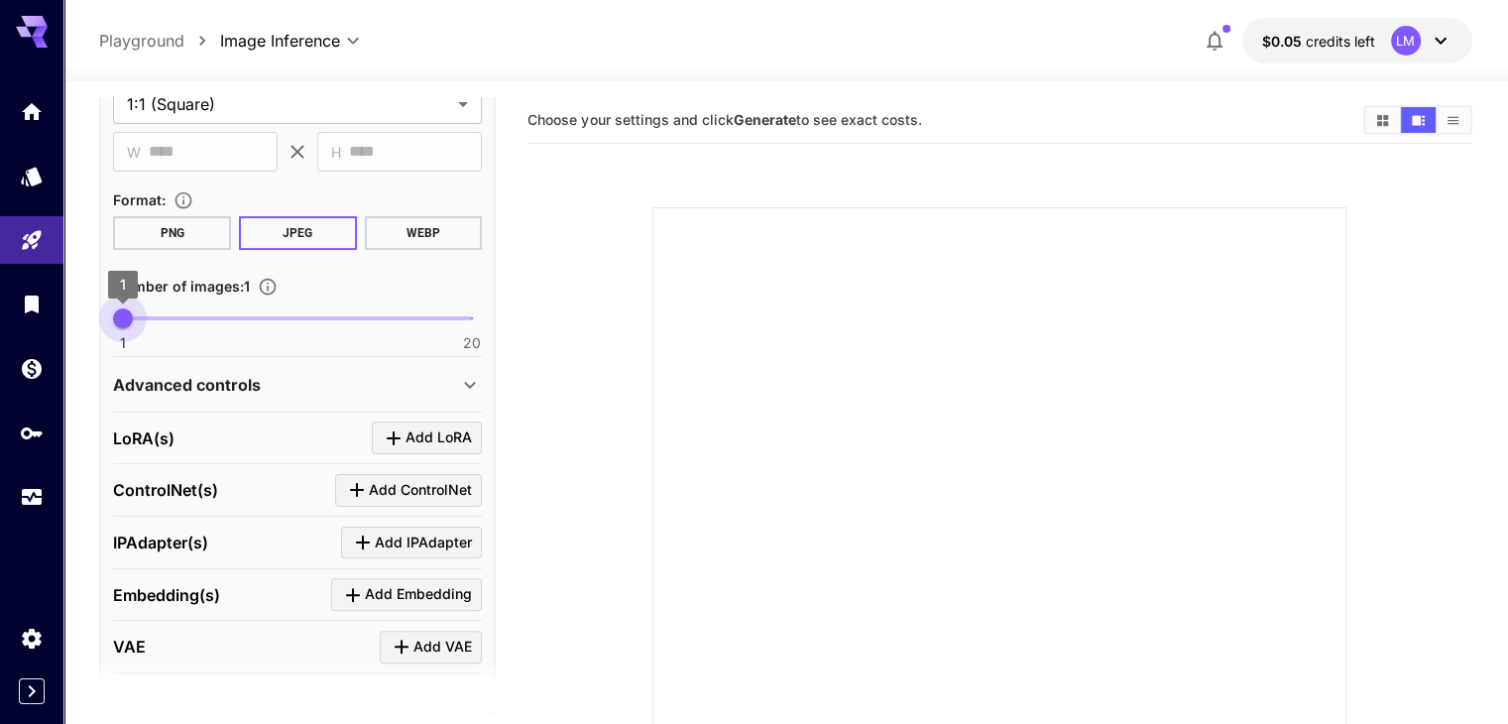
type input "*"
drag, startPoint x: 125, startPoint y: 320, endPoint x: 102, endPoint y: 318, distance: 22.9
click at [113, 318] on span "1" at bounding box center [123, 318] width 20 height 20
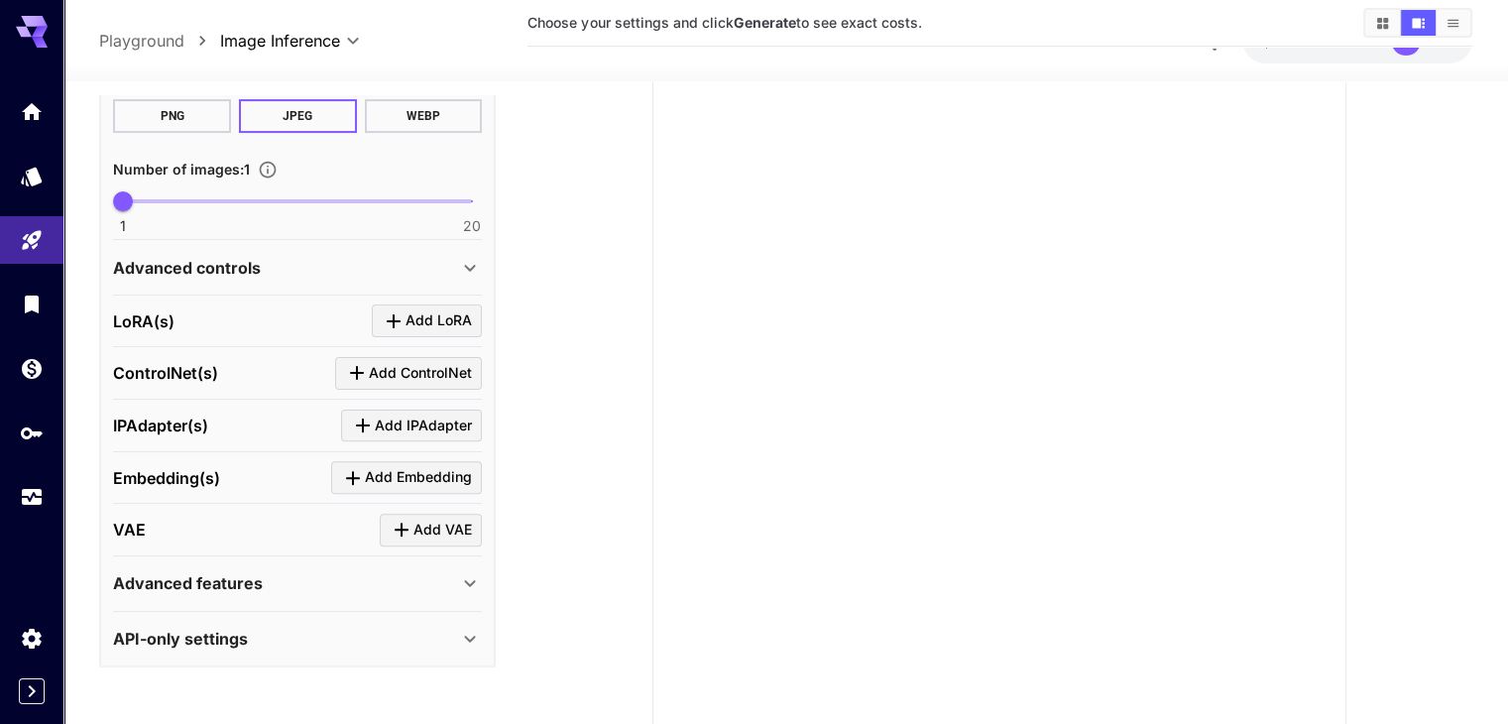
scroll to position [198, 0]
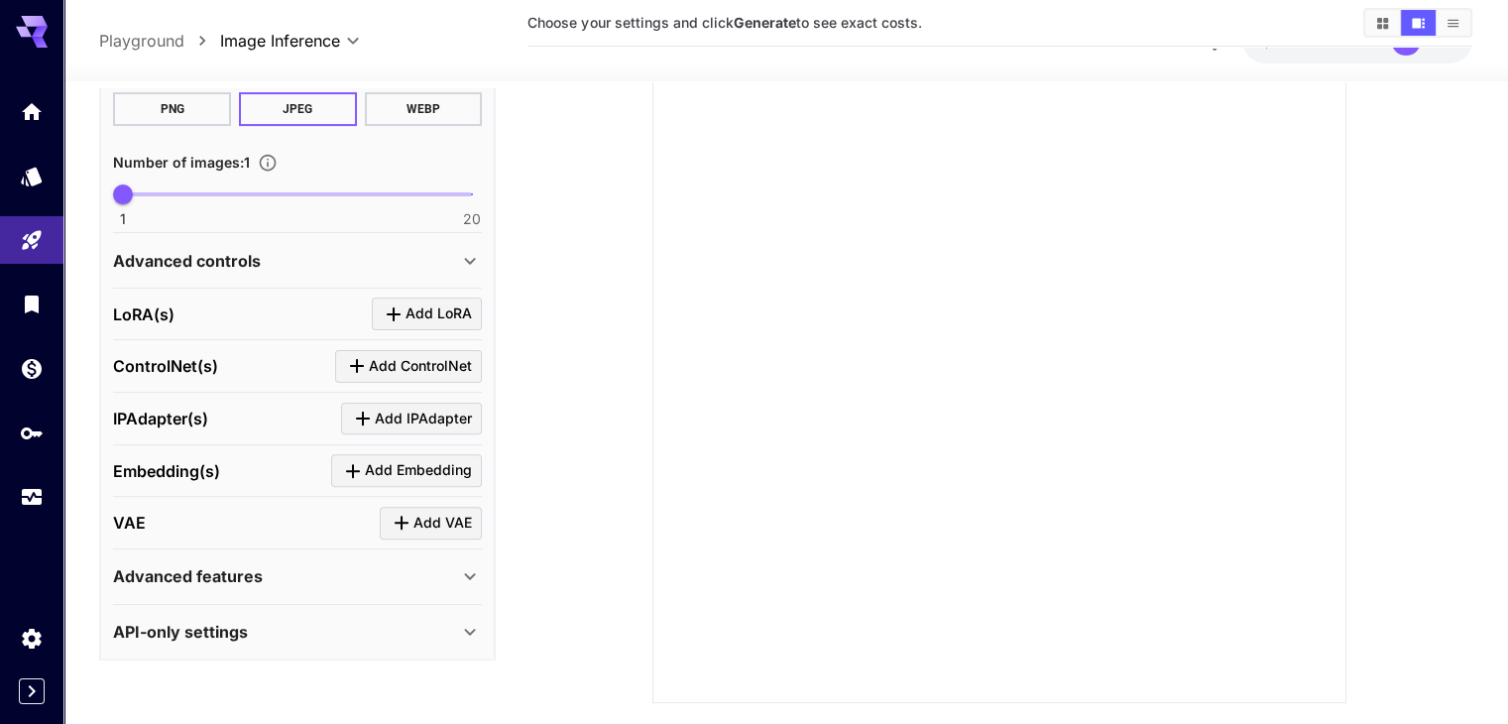
click at [370, 571] on div "Advanced features" at bounding box center [285, 576] width 345 height 24
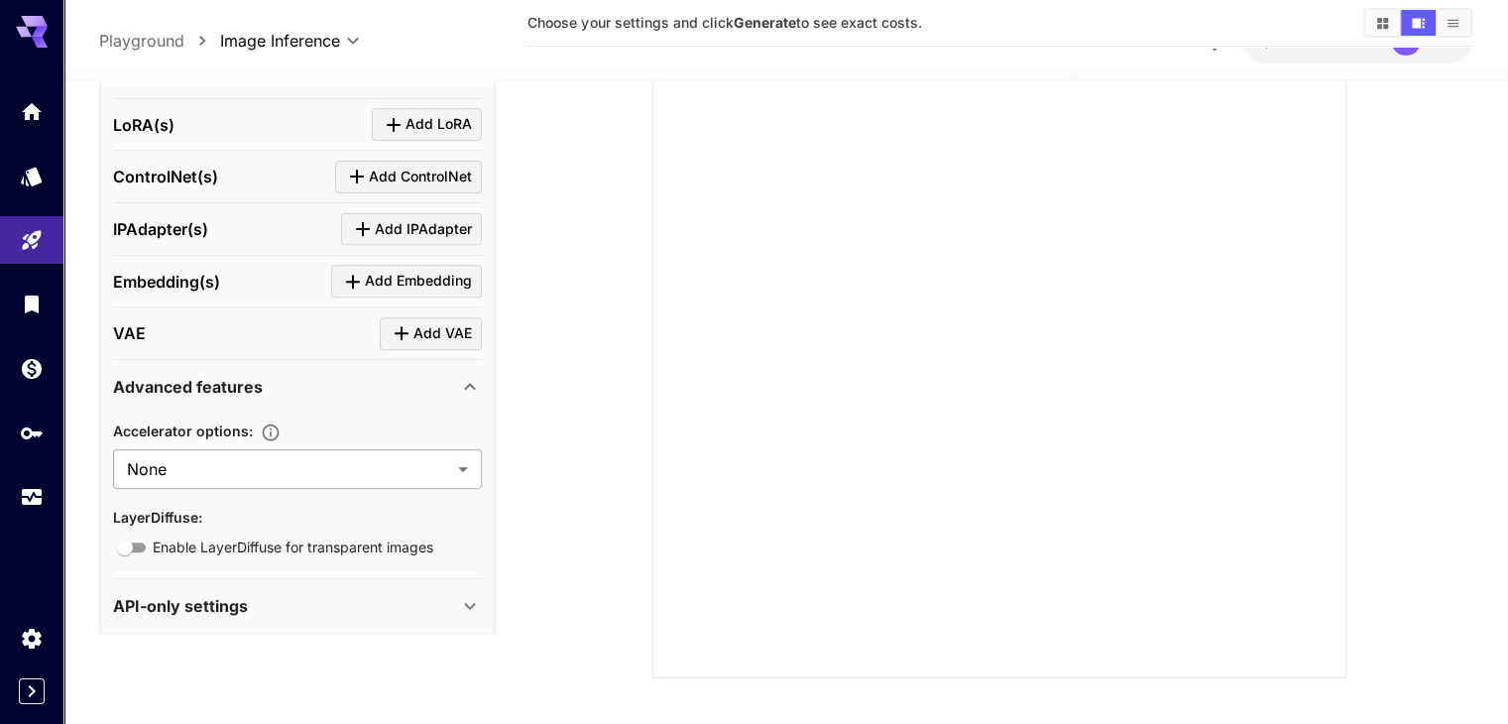
scroll to position [237, 0]
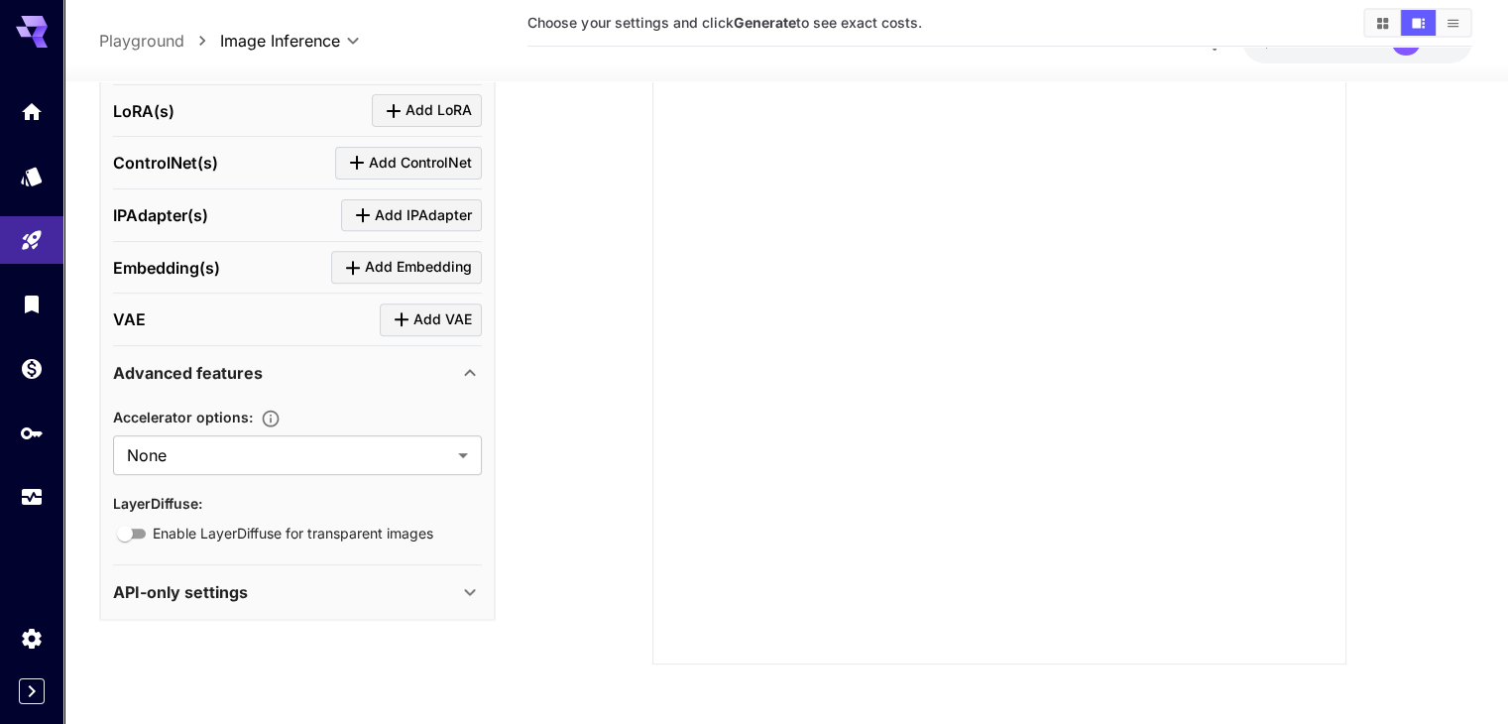
click at [418, 596] on div "API-only settings" at bounding box center [285, 592] width 345 height 24
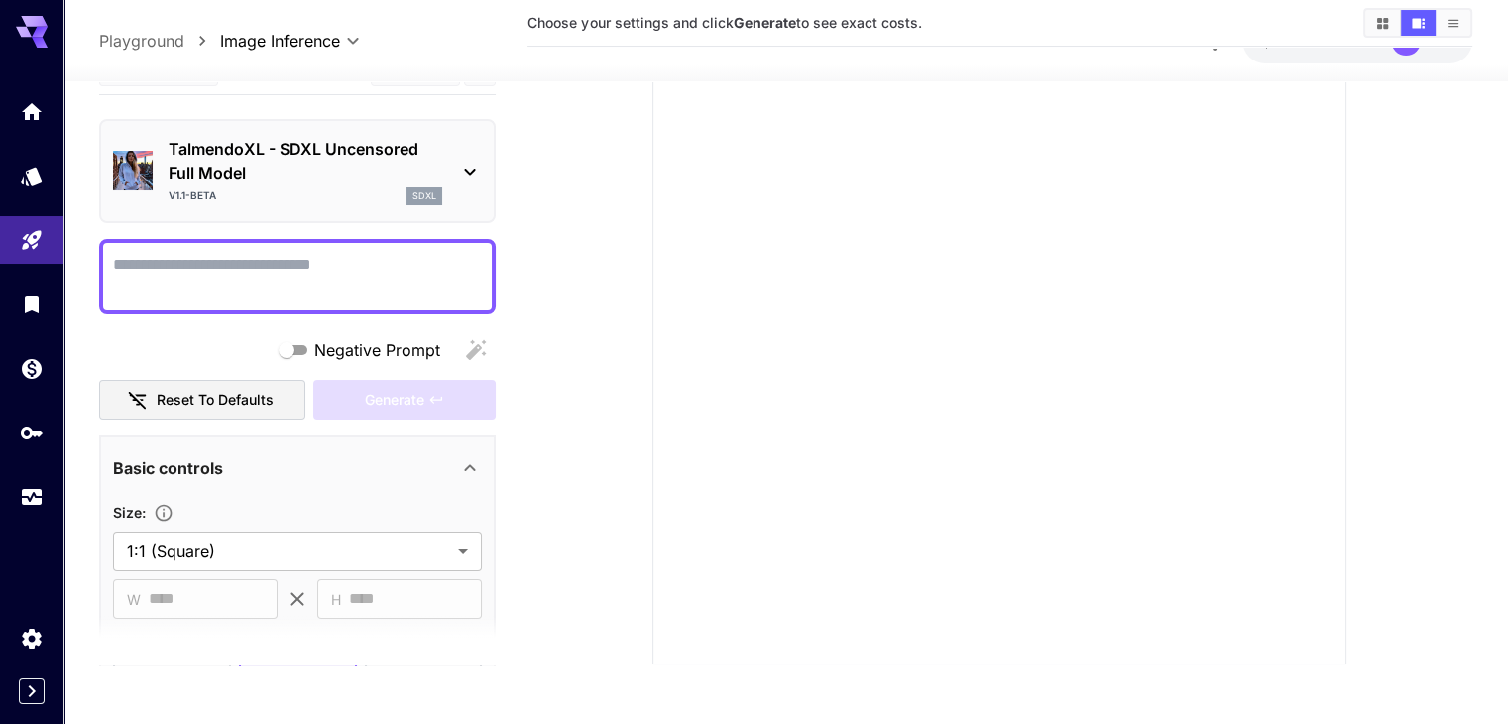
scroll to position [0, 0]
click at [234, 399] on button "Reset to defaults" at bounding box center [202, 400] width 206 height 41
click at [353, 387] on div "Generate" at bounding box center [404, 400] width 182 height 41
click at [248, 404] on button "Reset to defaults" at bounding box center [202, 400] width 206 height 41
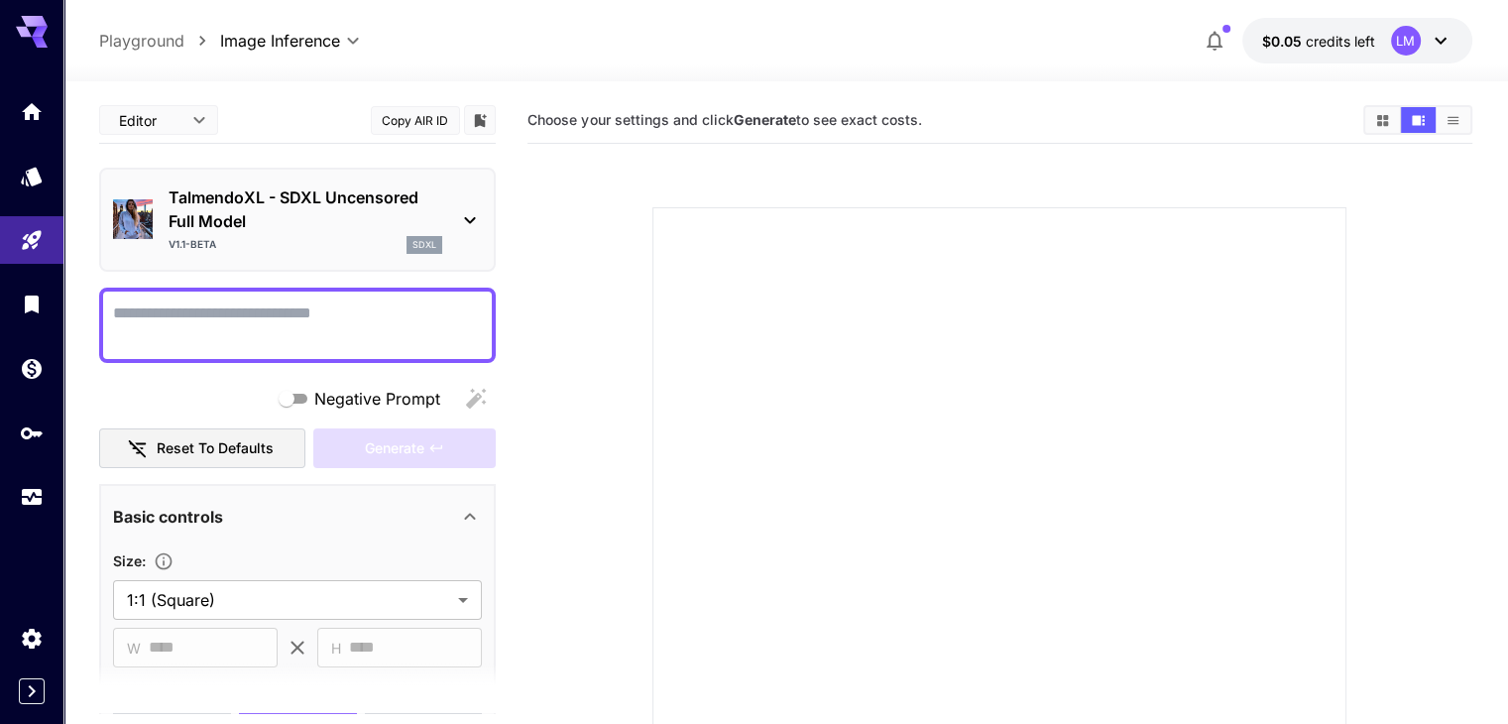
click at [154, 41] on p "Playground" at bounding box center [141, 41] width 85 height 24
click at [139, 44] on p "Playground" at bounding box center [141, 41] width 85 height 24
click at [35, 106] on icon "Home" at bounding box center [34, 105] width 20 height 17
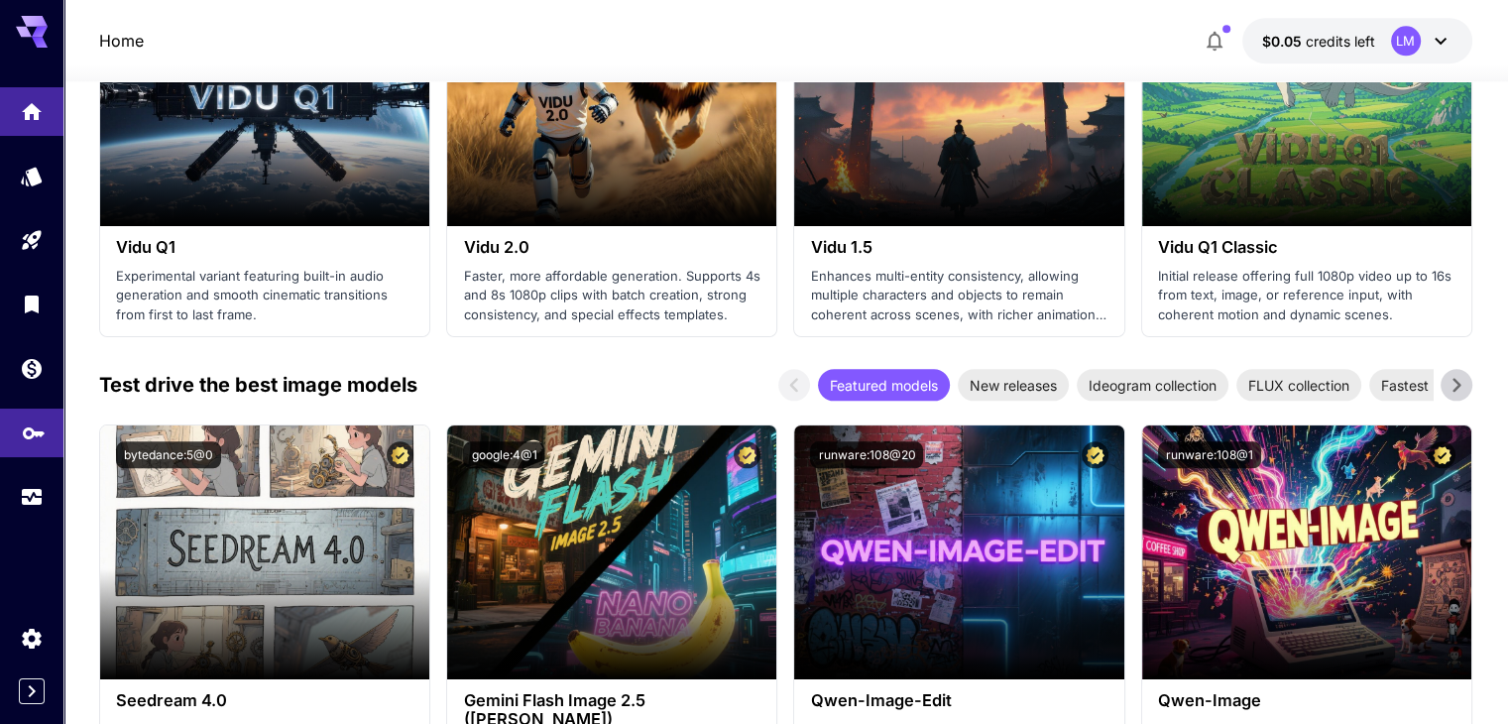
scroll to position [2479, 0]
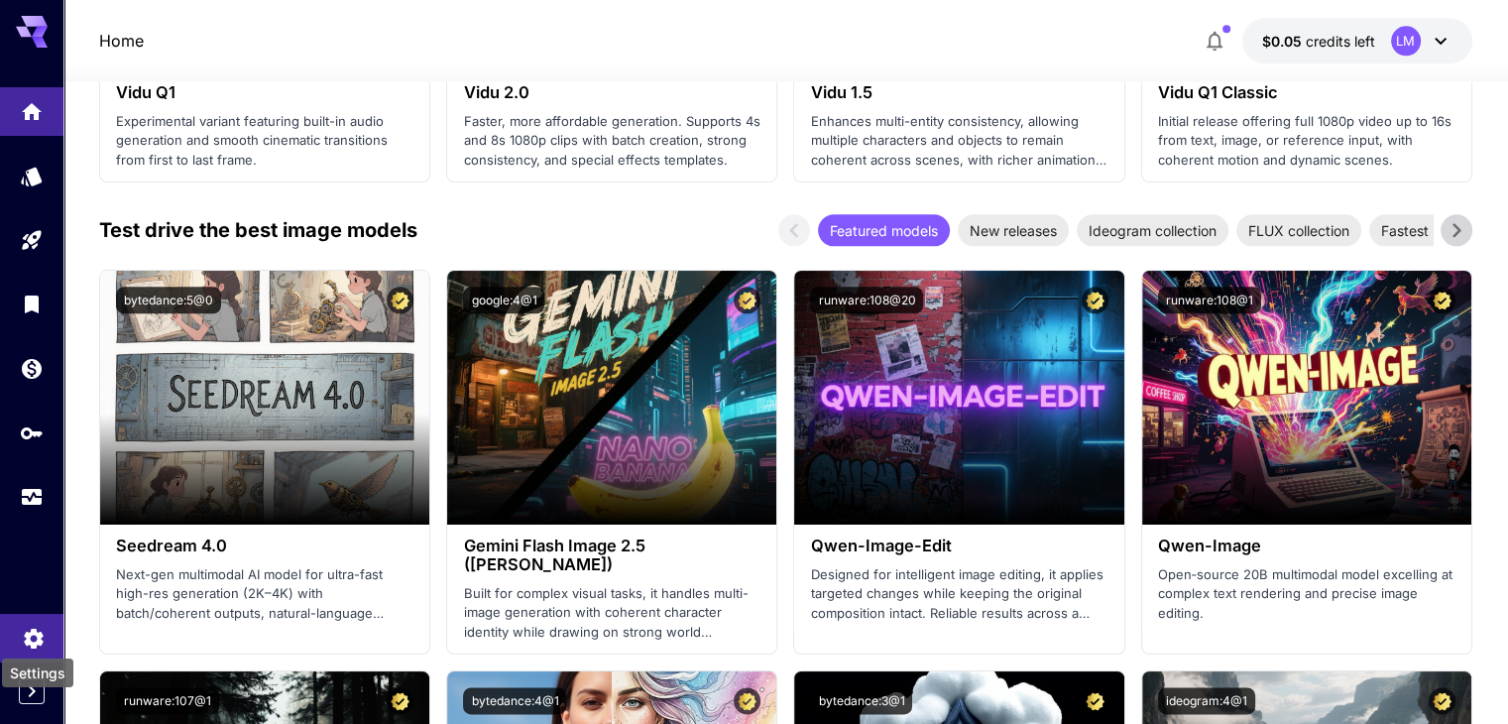
click at [27, 633] on icon "Settings" at bounding box center [33, 637] width 19 height 20
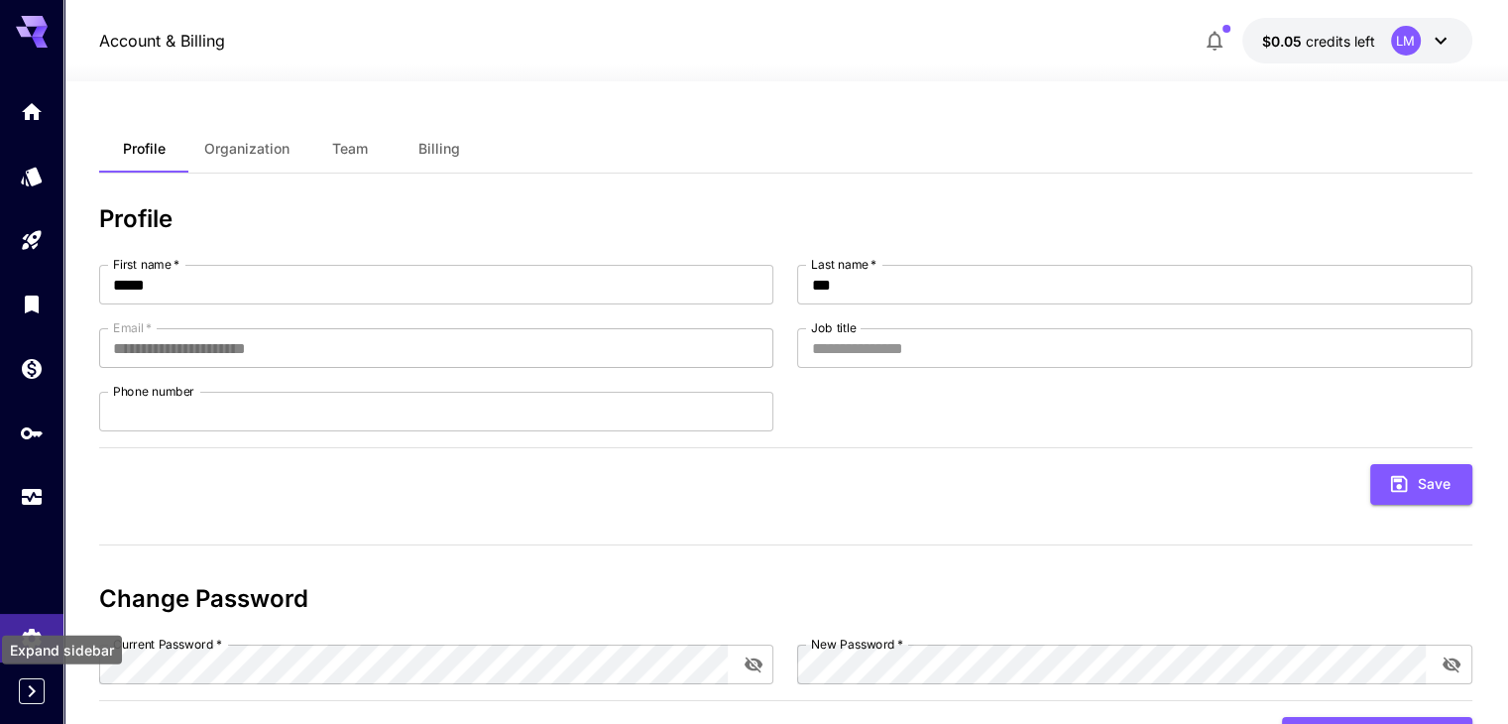
click at [36, 698] on icon "Expand sidebar" at bounding box center [32, 691] width 24 height 24
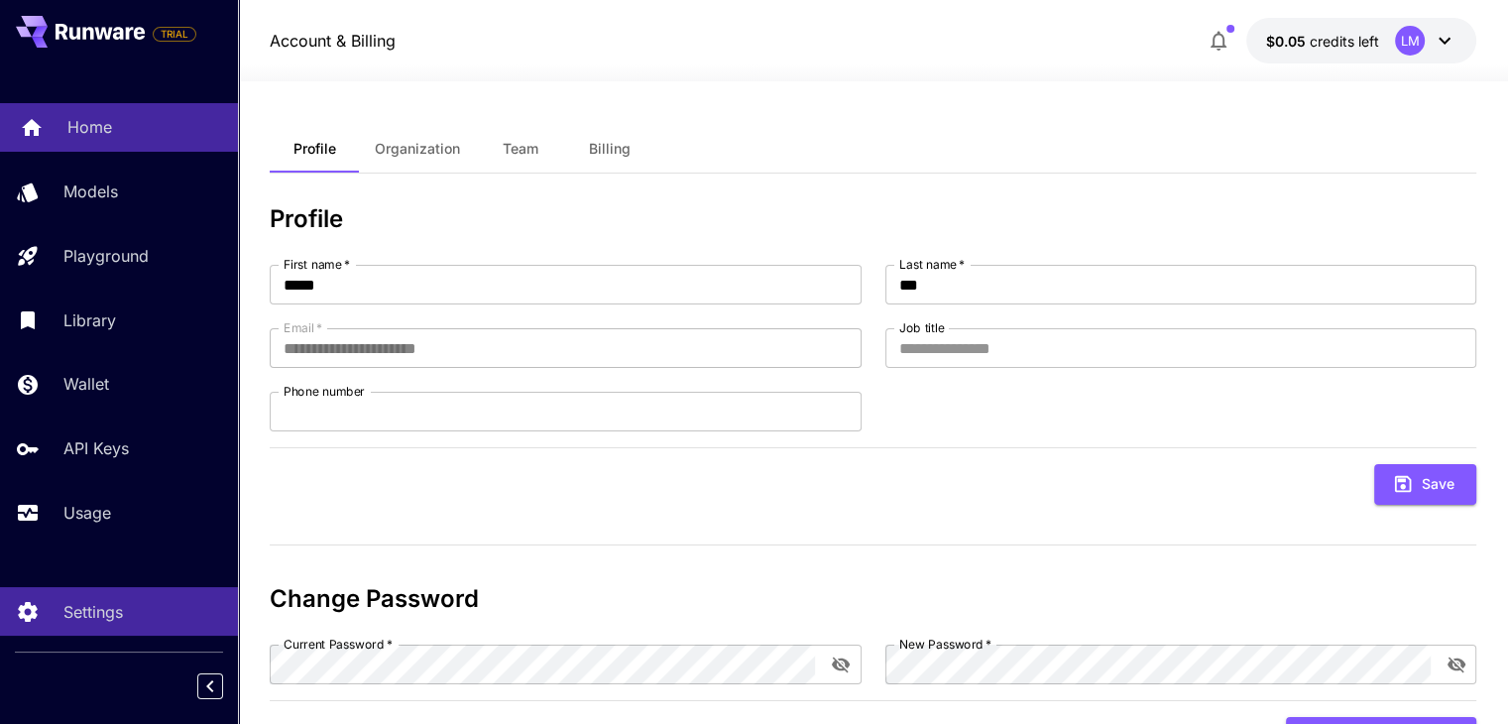
click at [106, 119] on p "Home" at bounding box center [89, 127] width 45 height 24
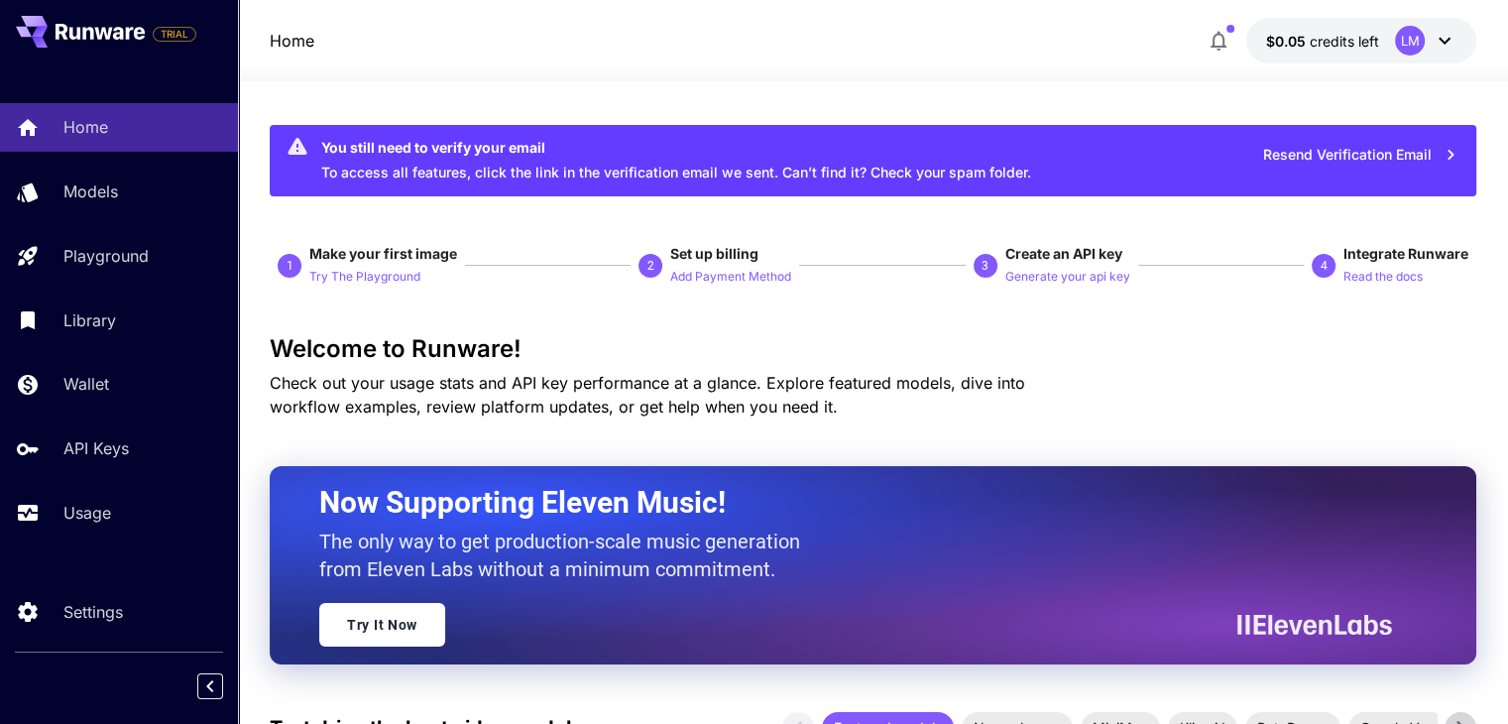
scroll to position [397, 0]
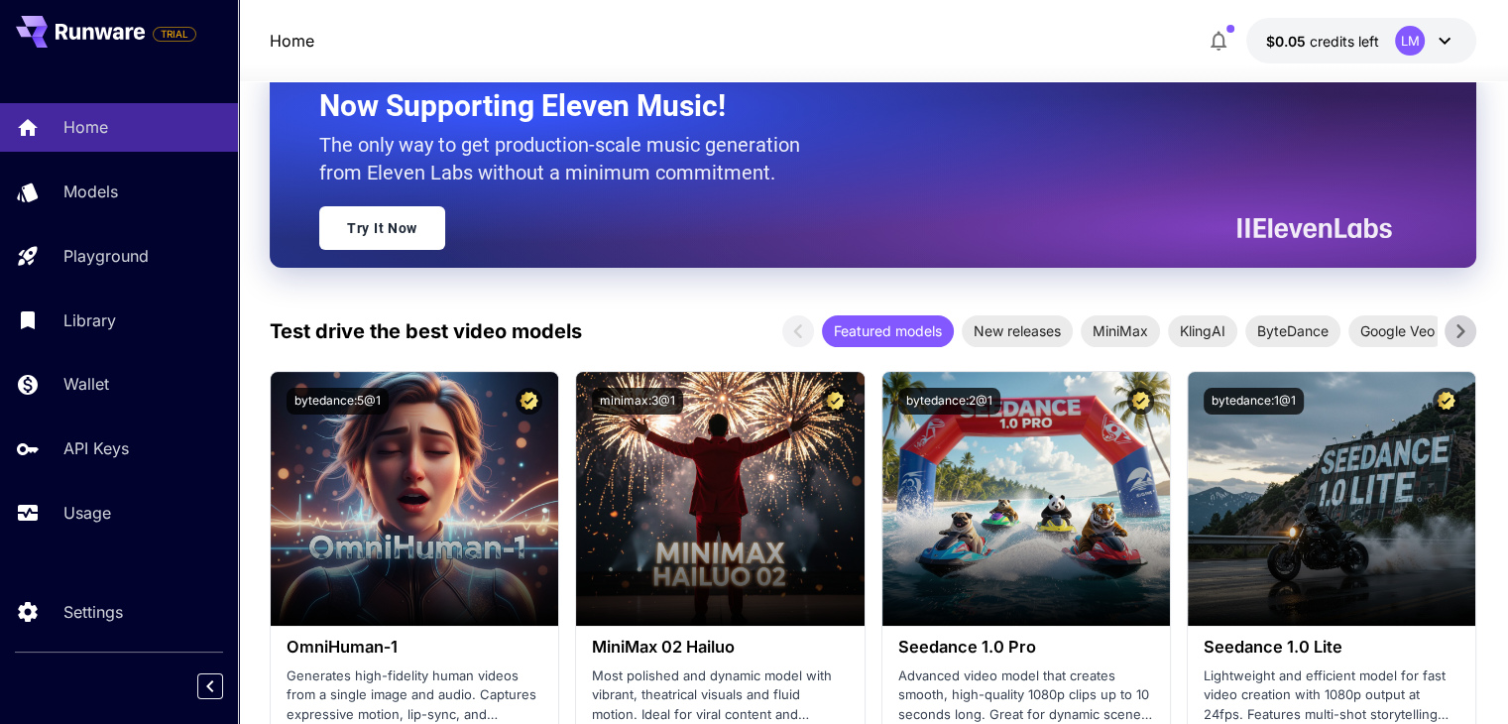
click at [1460, 333] on icon at bounding box center [1461, 331] width 8 height 14
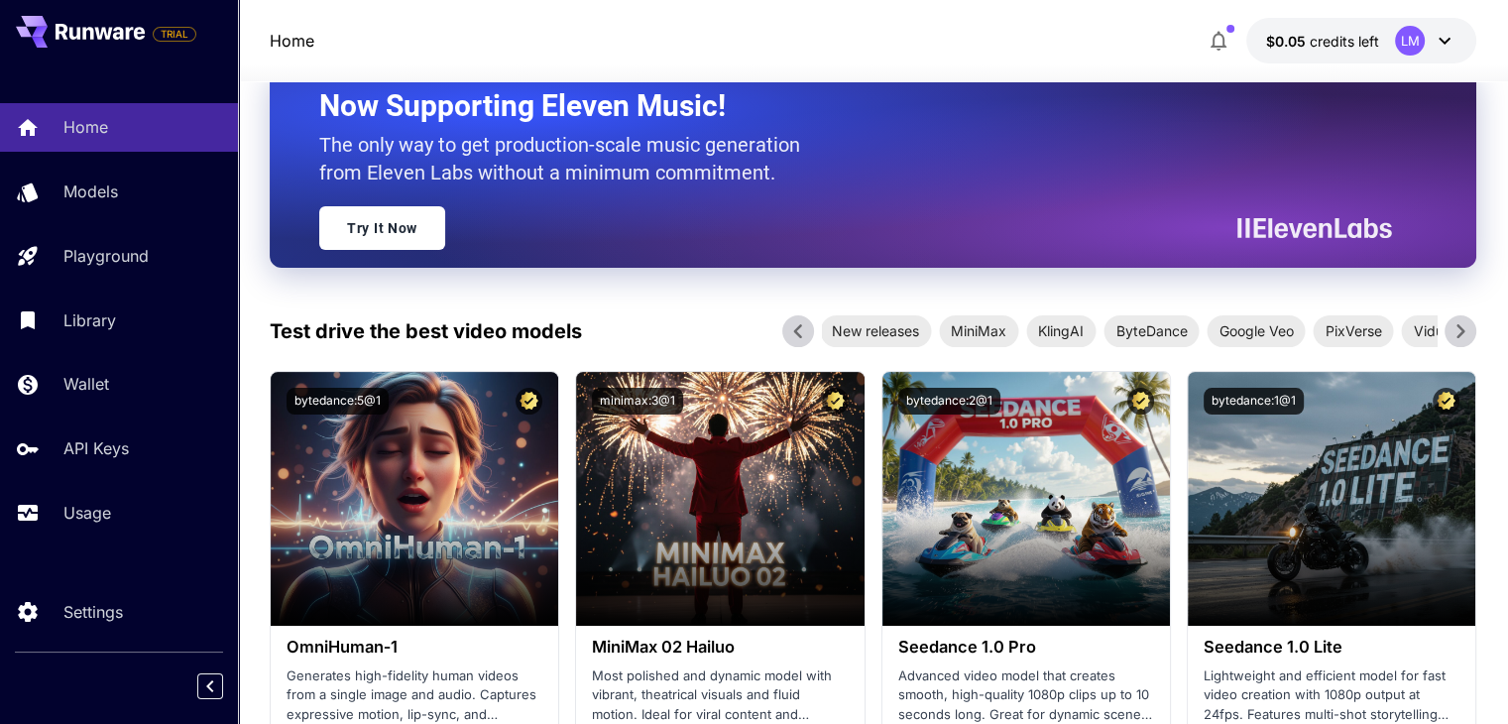
click at [1459, 334] on icon at bounding box center [1461, 331] width 8 height 14
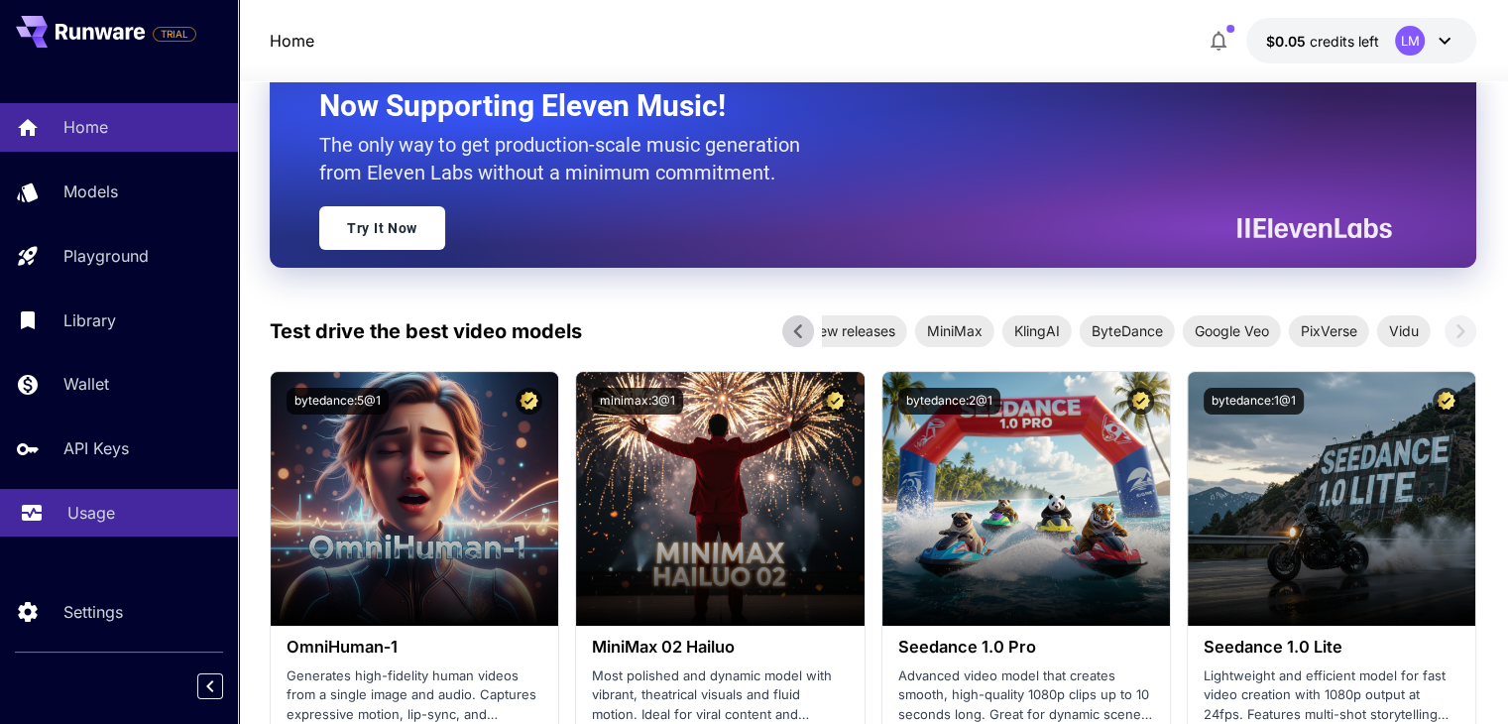
click at [96, 516] on p "Usage" at bounding box center [91, 513] width 48 height 24
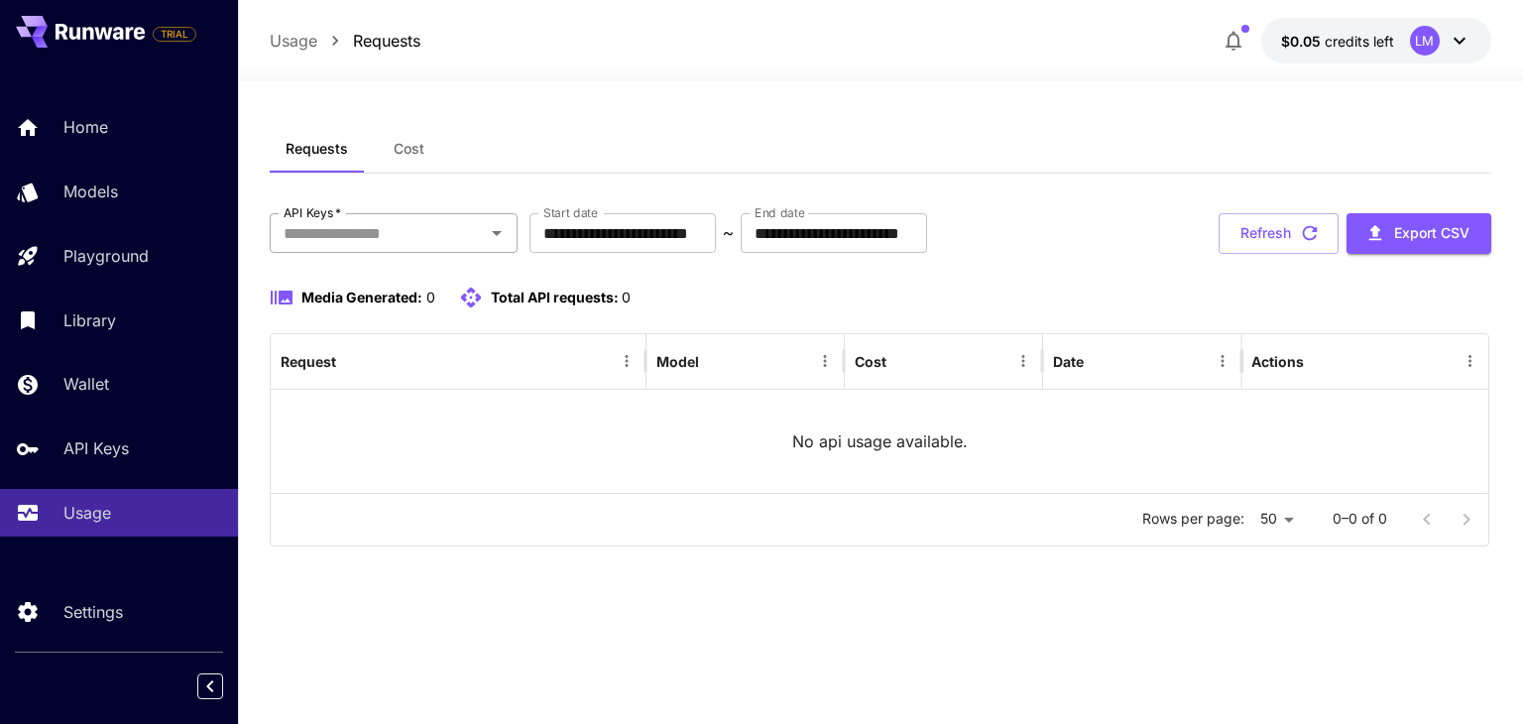
click at [379, 245] on input "API Keys   *" at bounding box center [377, 233] width 203 height 28
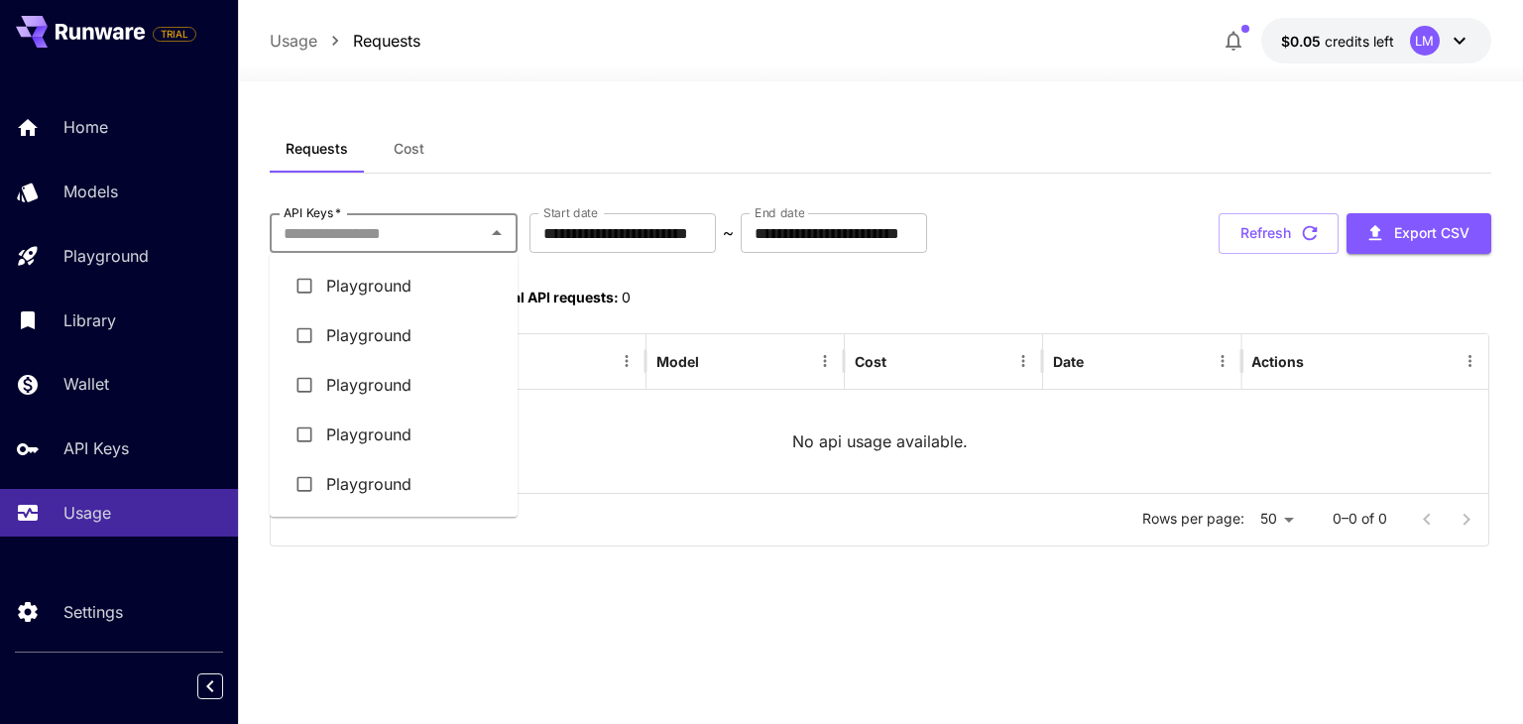
click at [472, 239] on input "API Keys   *" at bounding box center [377, 233] width 203 height 28
